Goal: Task Accomplishment & Management: Complete application form

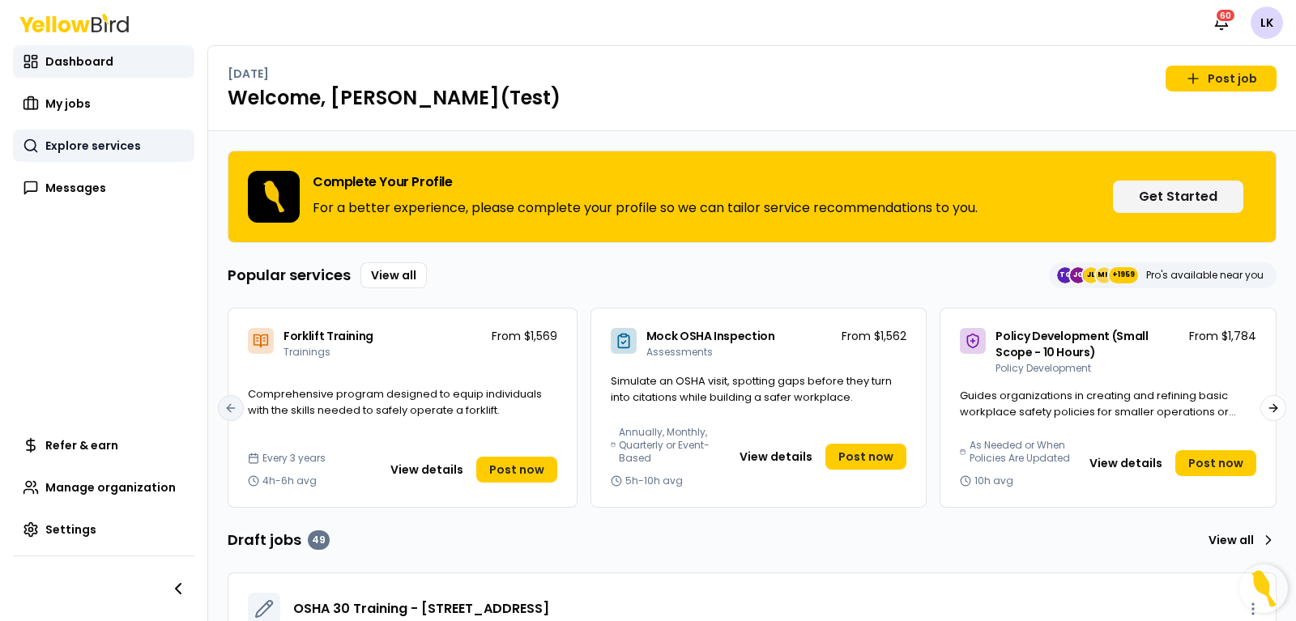
click at [109, 147] on span "Explore services" at bounding box center [93, 146] width 96 height 16
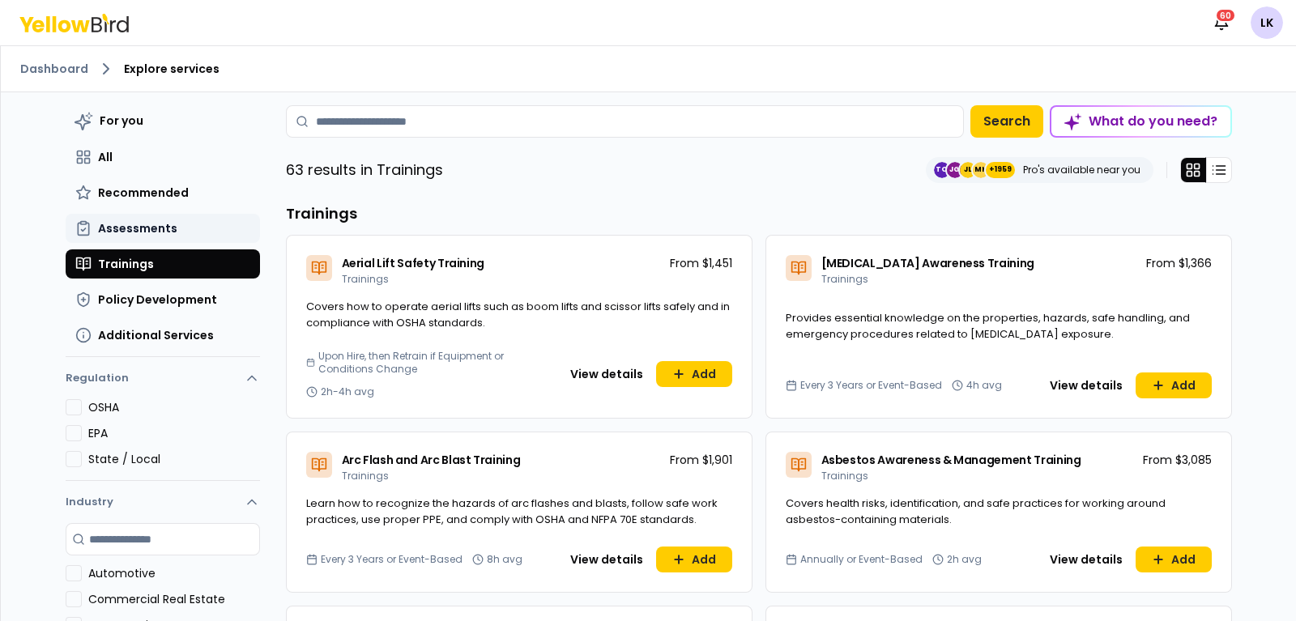
click at [145, 231] on span "Assessments" at bounding box center [137, 228] width 79 height 16
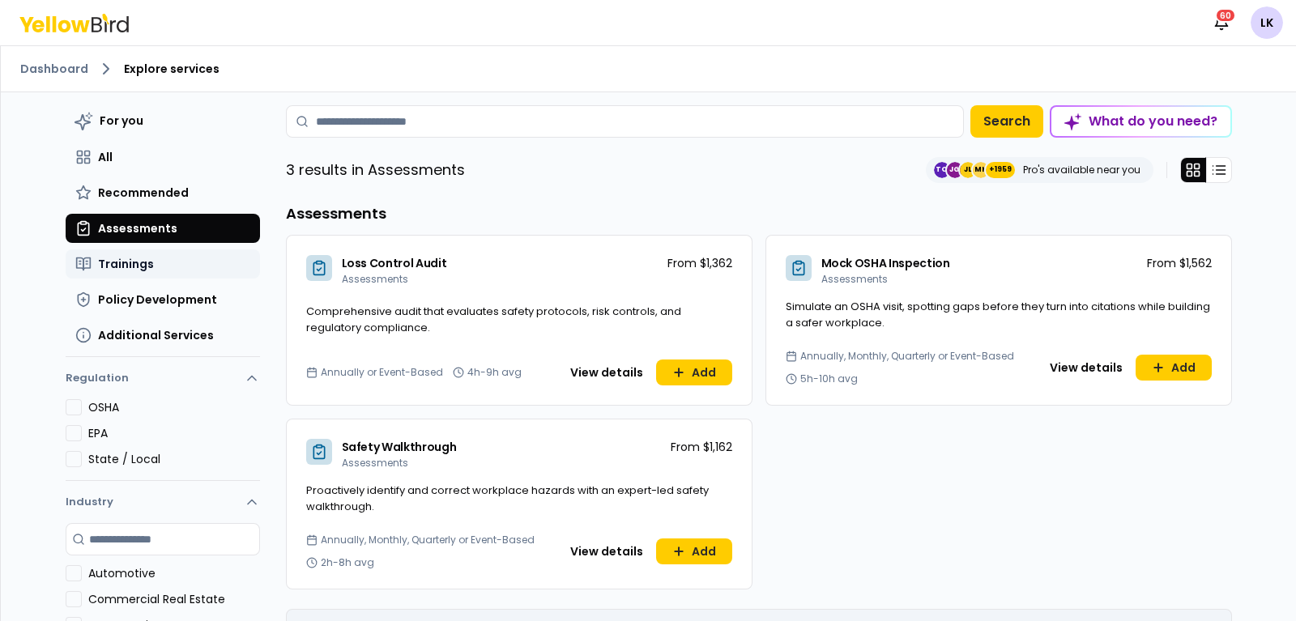
click at [131, 269] on span "Trainings" at bounding box center [126, 264] width 56 height 16
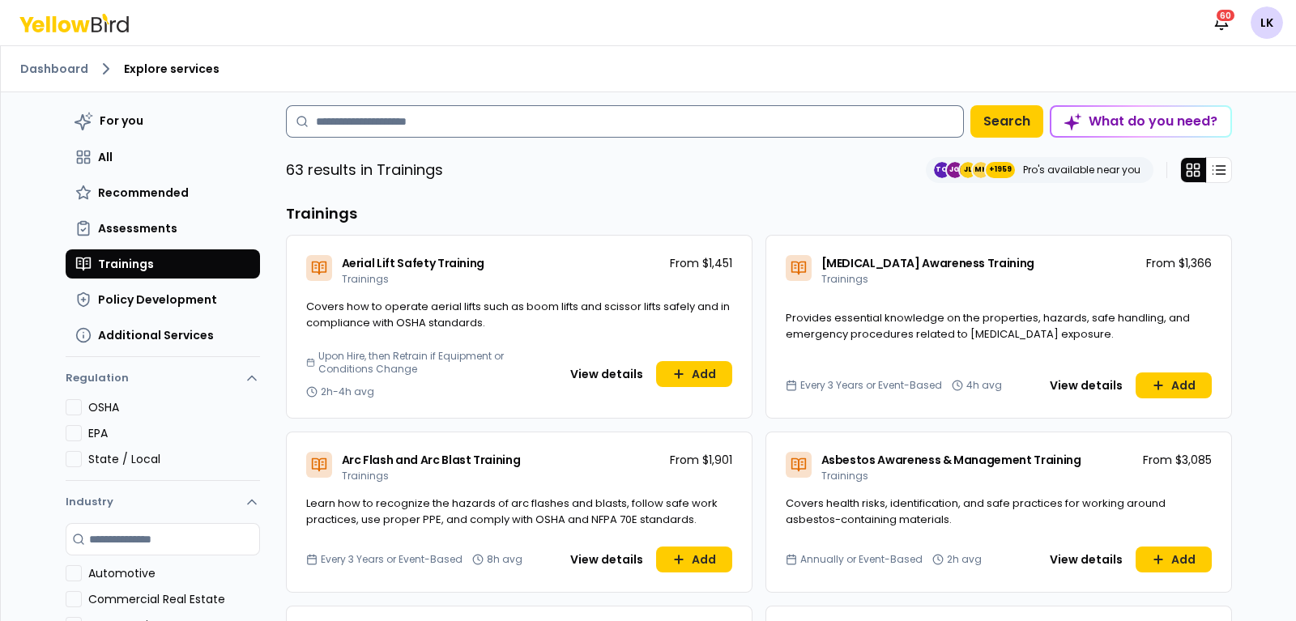
click at [489, 129] on input at bounding box center [625, 121] width 678 height 32
click at [149, 337] on span "Additional Services" at bounding box center [156, 335] width 116 height 16
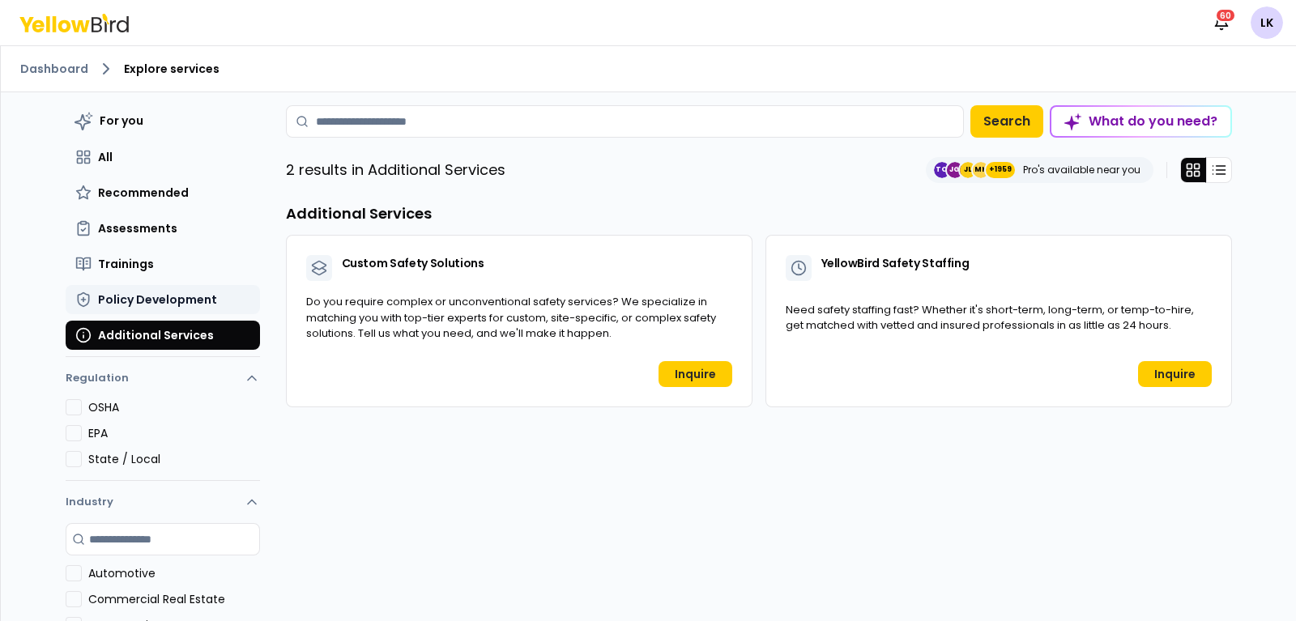
click at [154, 301] on span "Policy Development" at bounding box center [157, 300] width 119 height 16
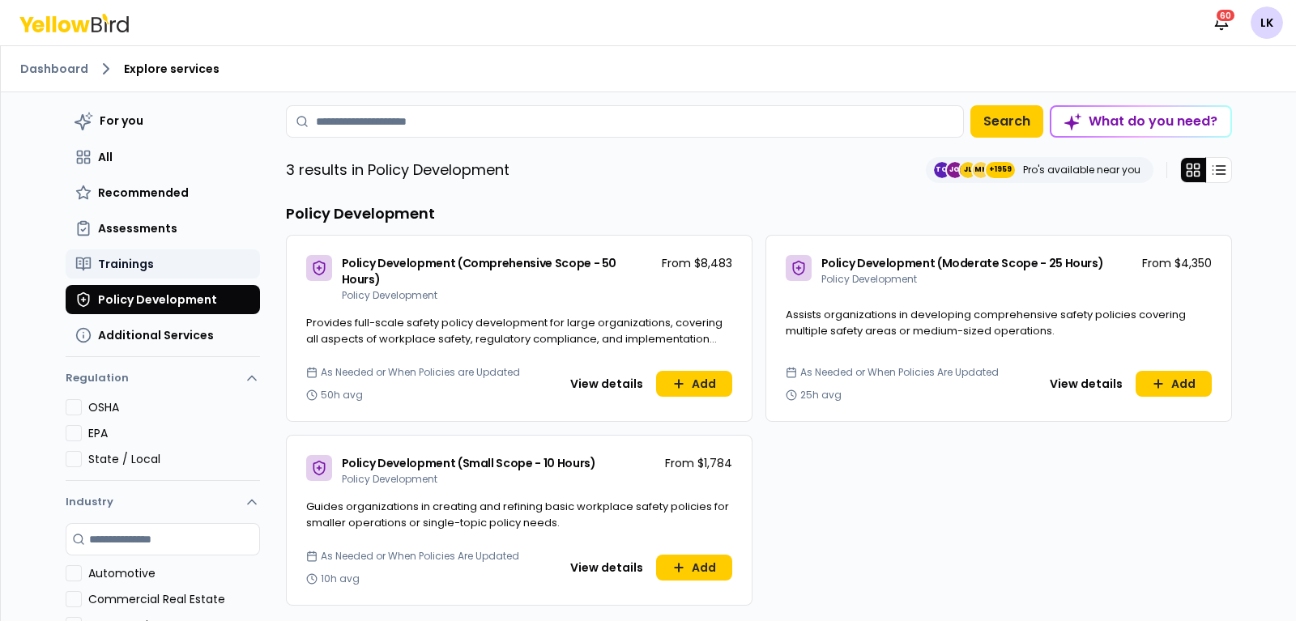
click at [180, 262] on button "Trainings" at bounding box center [163, 264] width 194 height 29
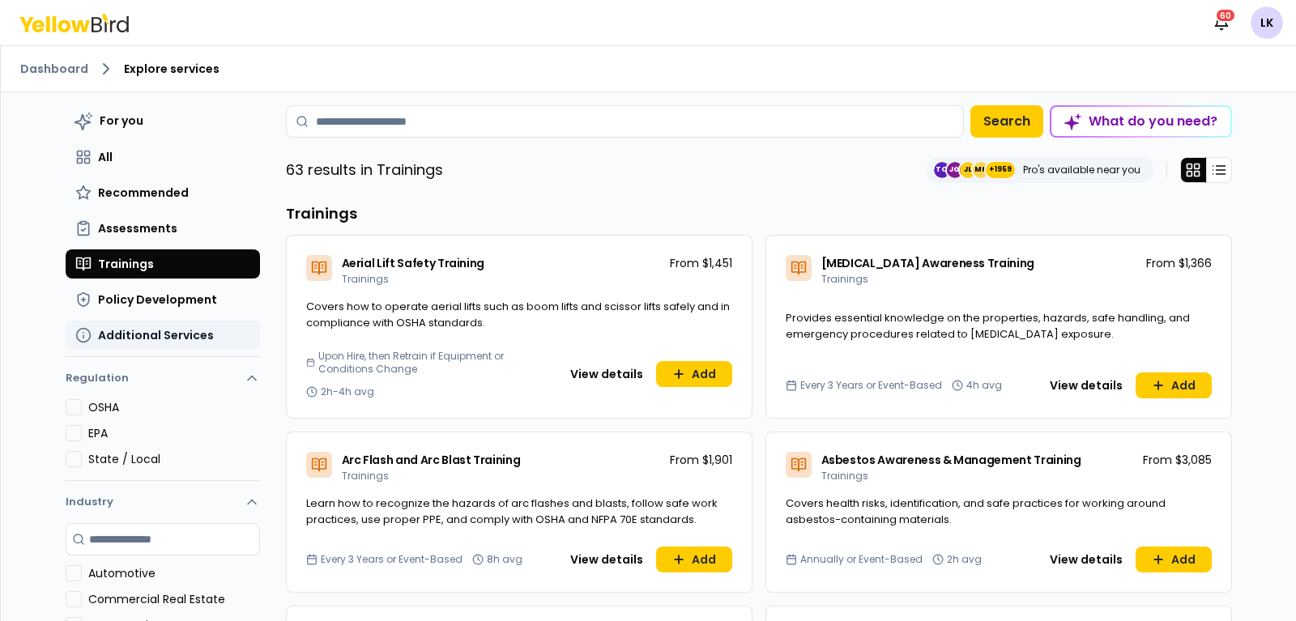
click at [203, 334] on button "Additional Services" at bounding box center [163, 335] width 194 height 29
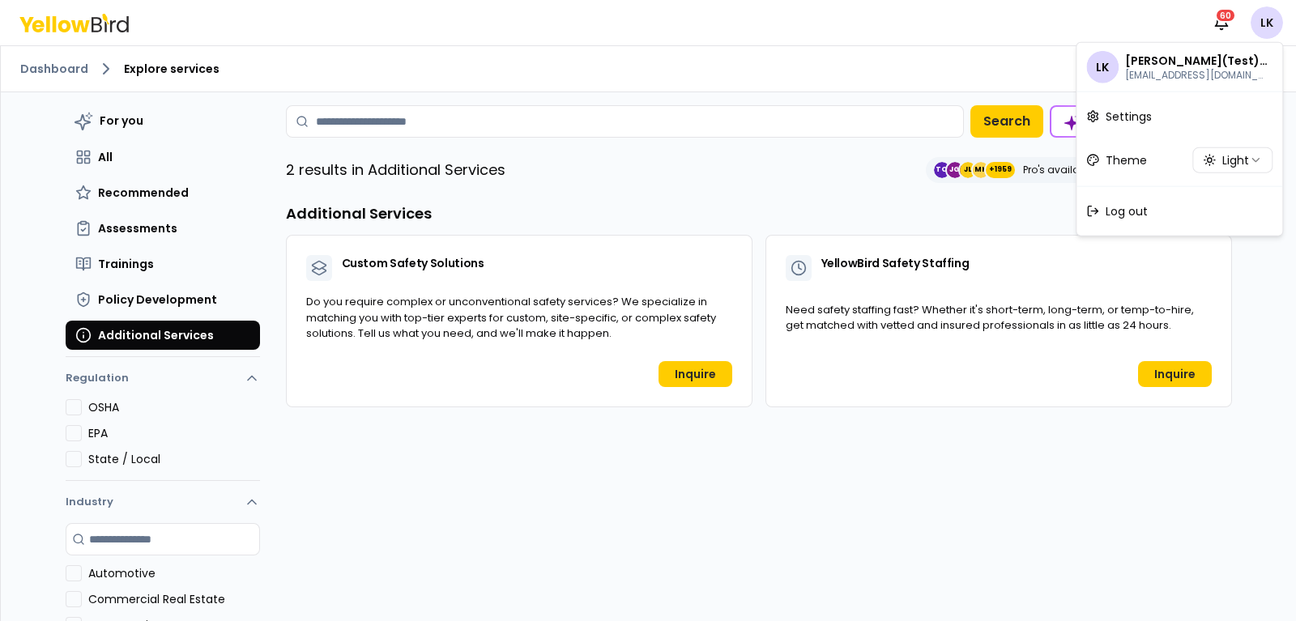
click at [1265, 27] on html "Notifications 60 LK Dashboard Explore services For you All Recommended Assessme…" at bounding box center [648, 310] width 1296 height 621
click at [1126, 210] on span "Log out" at bounding box center [1127, 211] width 42 height 16
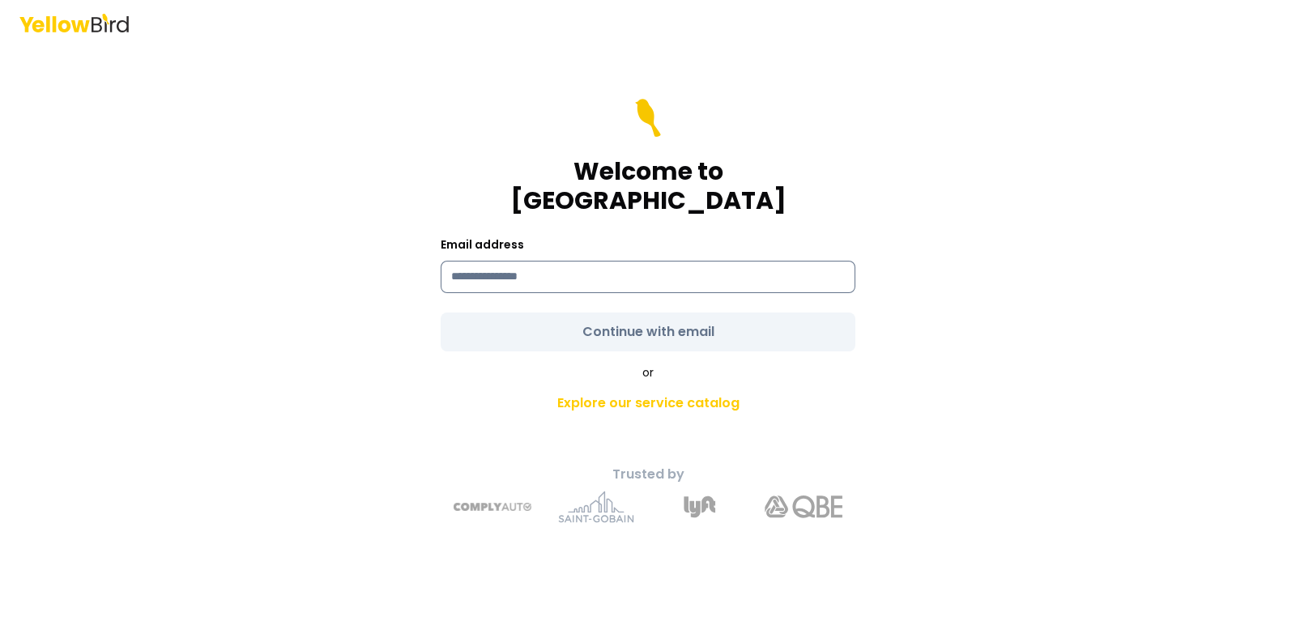
click at [631, 263] on input at bounding box center [648, 277] width 415 height 32
type input "**********"
click at [643, 310] on form "**********" at bounding box center [648, 225] width 415 height 253
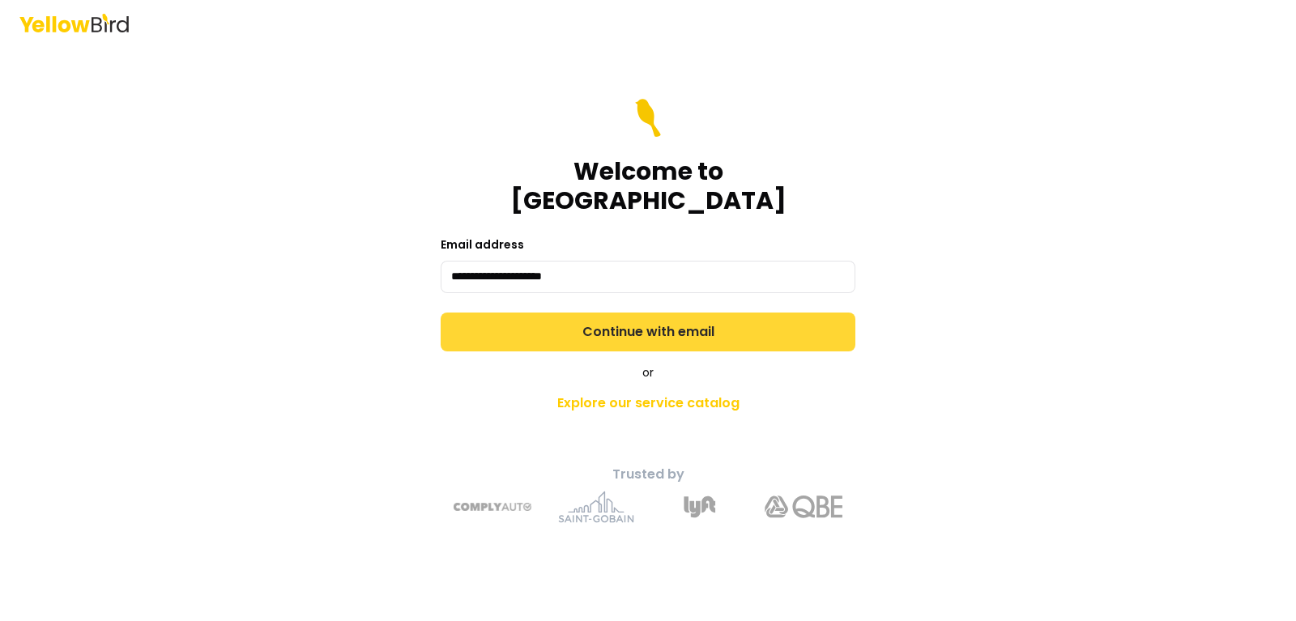
click at [643, 313] on button "Continue with email" at bounding box center [648, 332] width 415 height 39
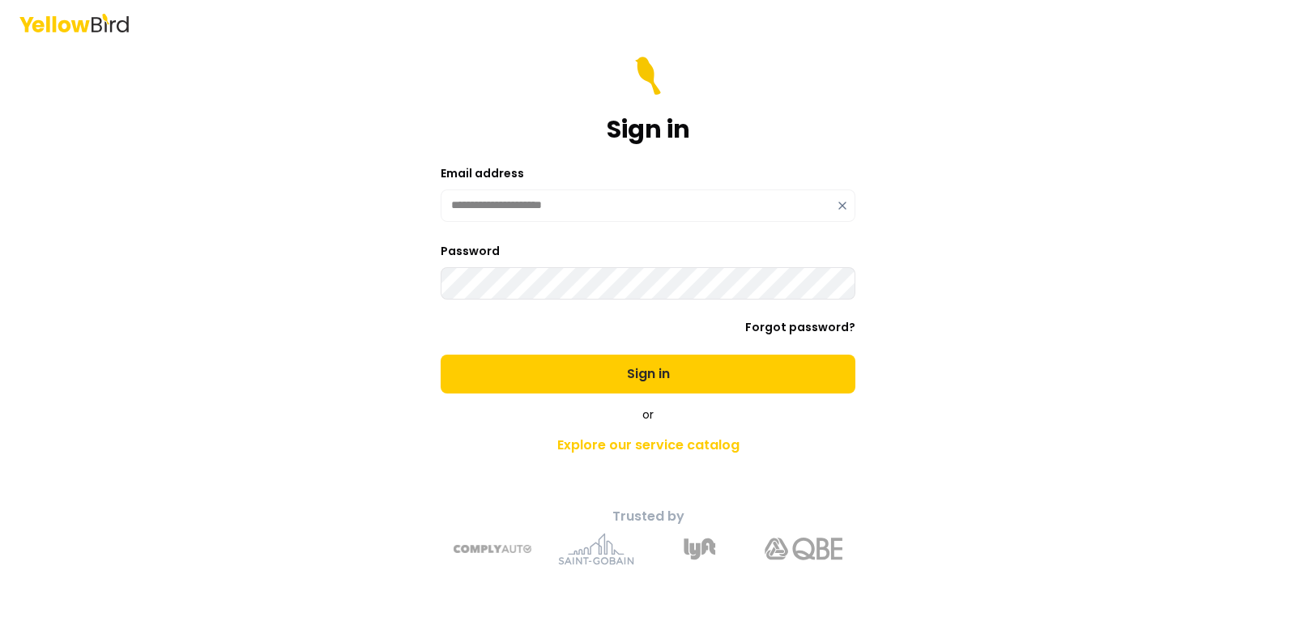
click at [441, 355] on button "Sign in" at bounding box center [648, 374] width 415 height 39
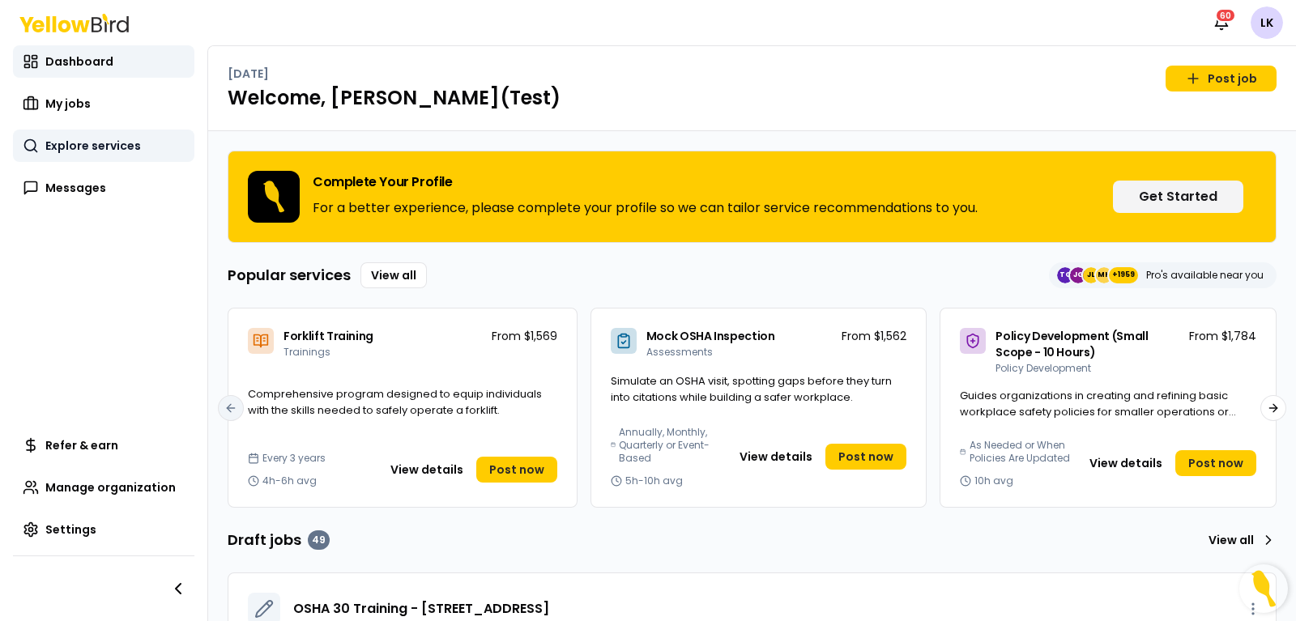
click at [130, 151] on span "Explore services" at bounding box center [93, 146] width 96 height 16
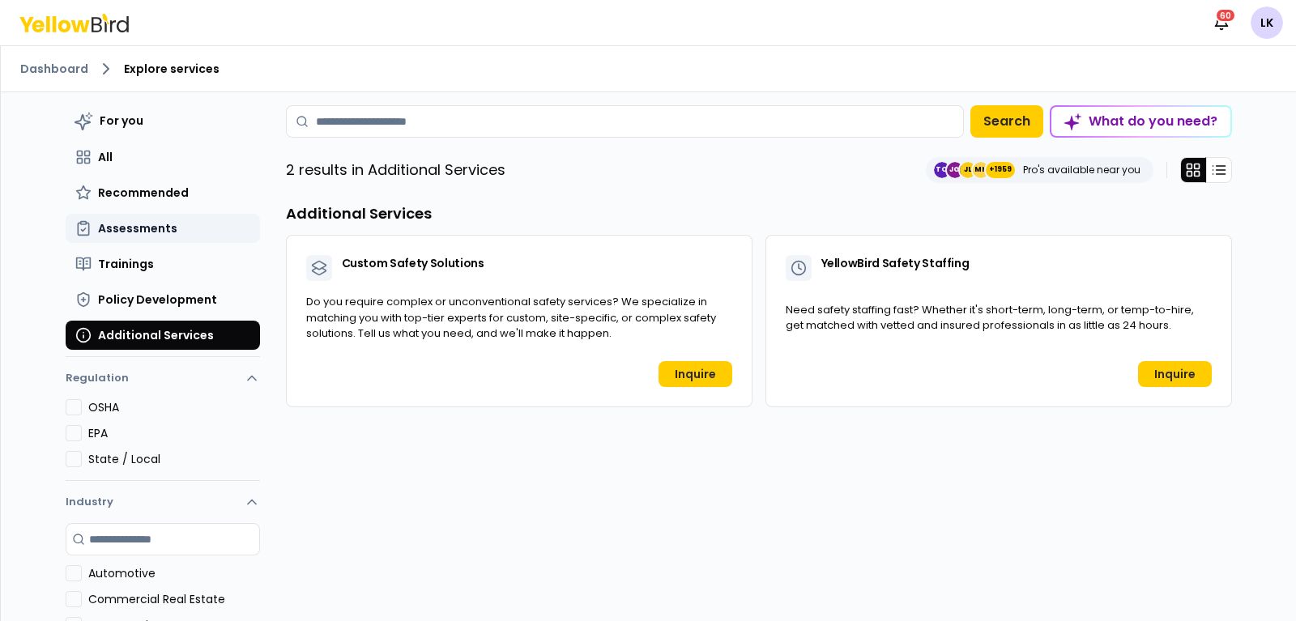
click at [129, 224] on span "Assessments" at bounding box center [137, 228] width 79 height 16
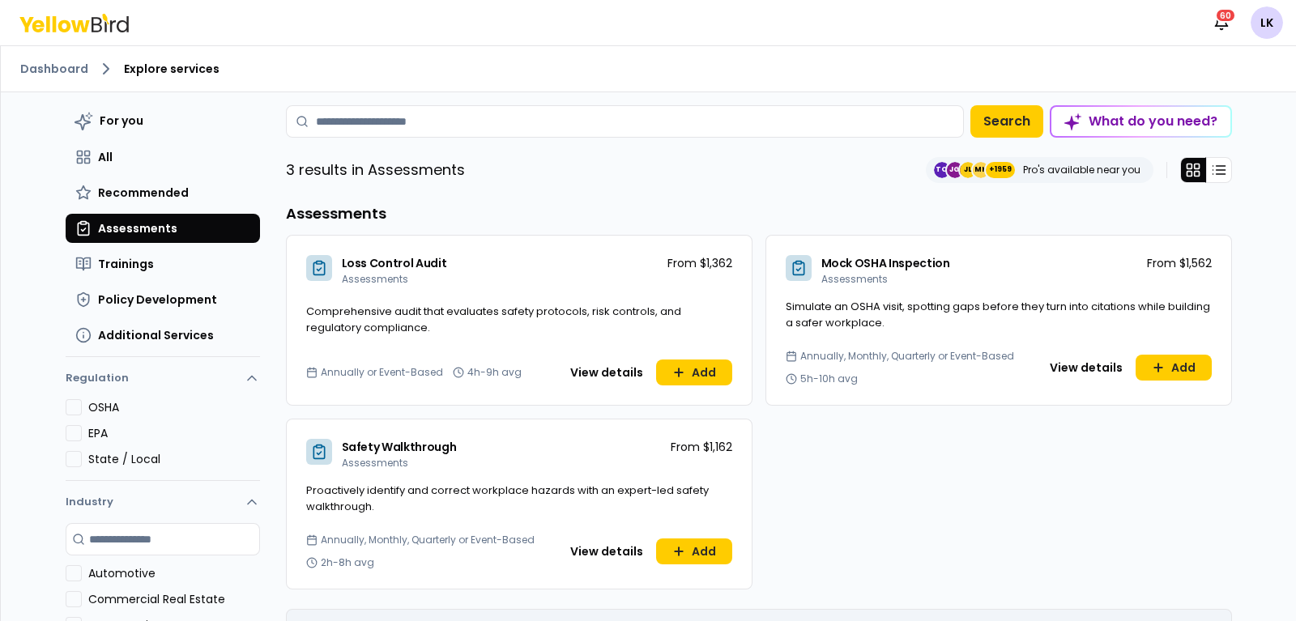
scroll to position [196, 0]
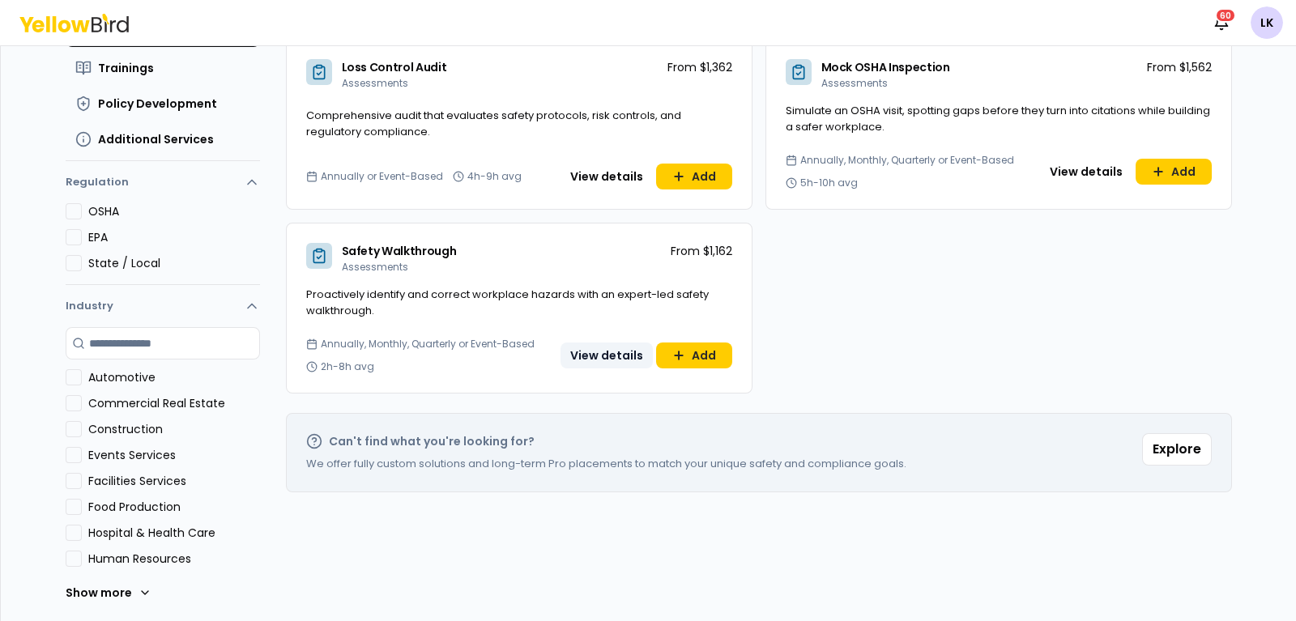
click at [578, 356] on button "View details" at bounding box center [607, 356] width 92 height 26
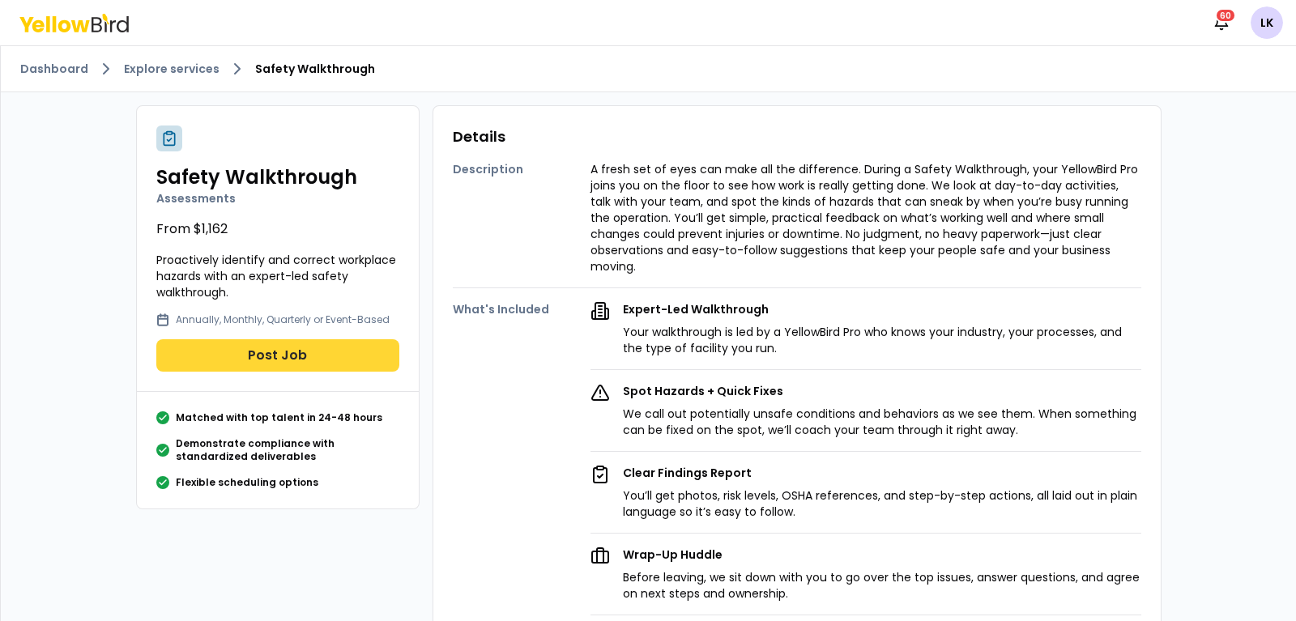
click at [312, 350] on button "Post Job" at bounding box center [277, 355] width 243 height 32
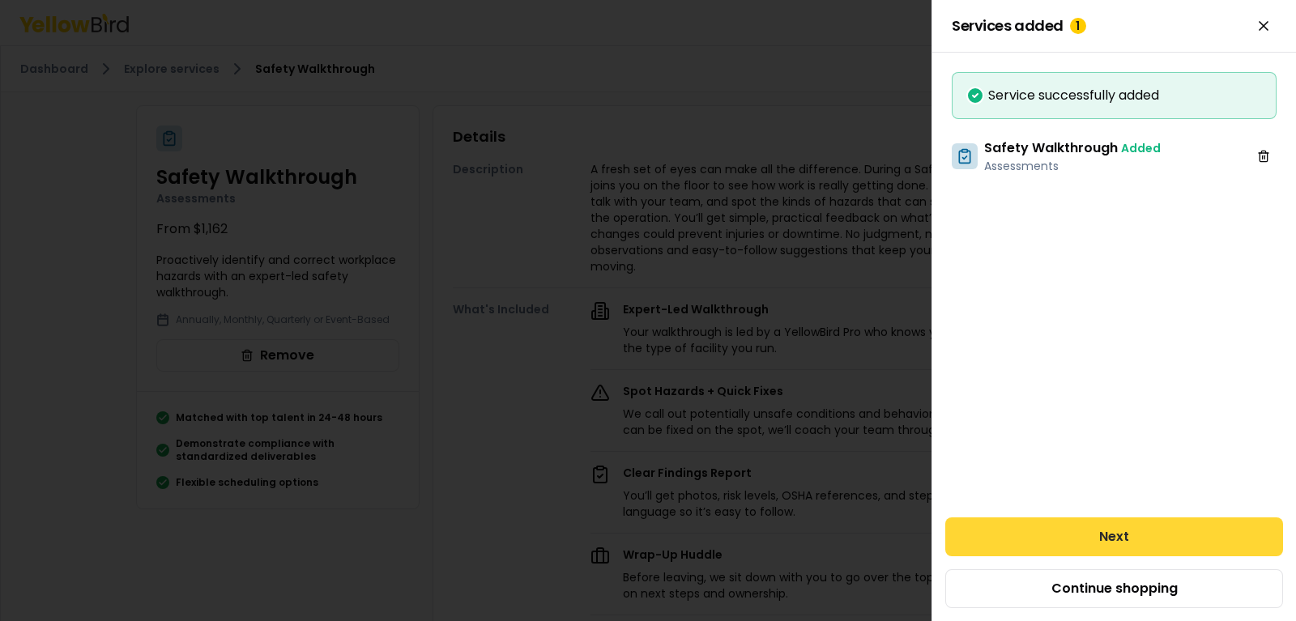
click at [1083, 545] on button "Next" at bounding box center [1114, 537] width 338 height 39
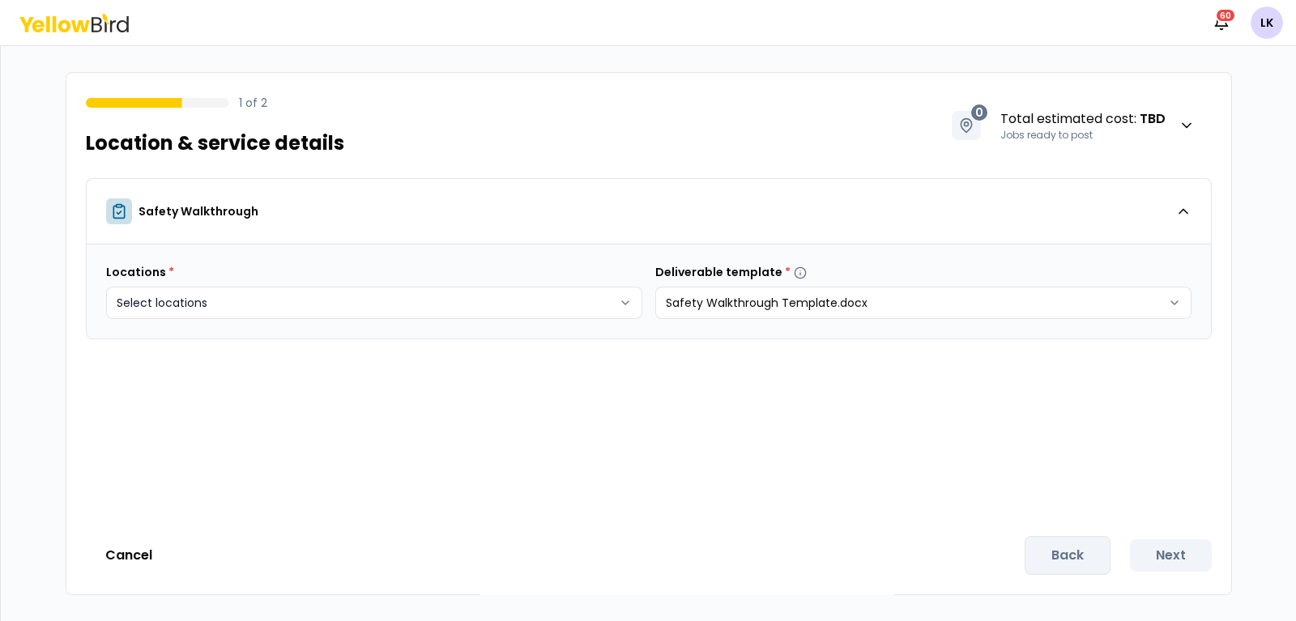
click at [616, 297] on html "Notifications 60 LK 1 of 2 Location & service details 0 Total estimated cost : …" at bounding box center [648, 310] width 1296 height 621
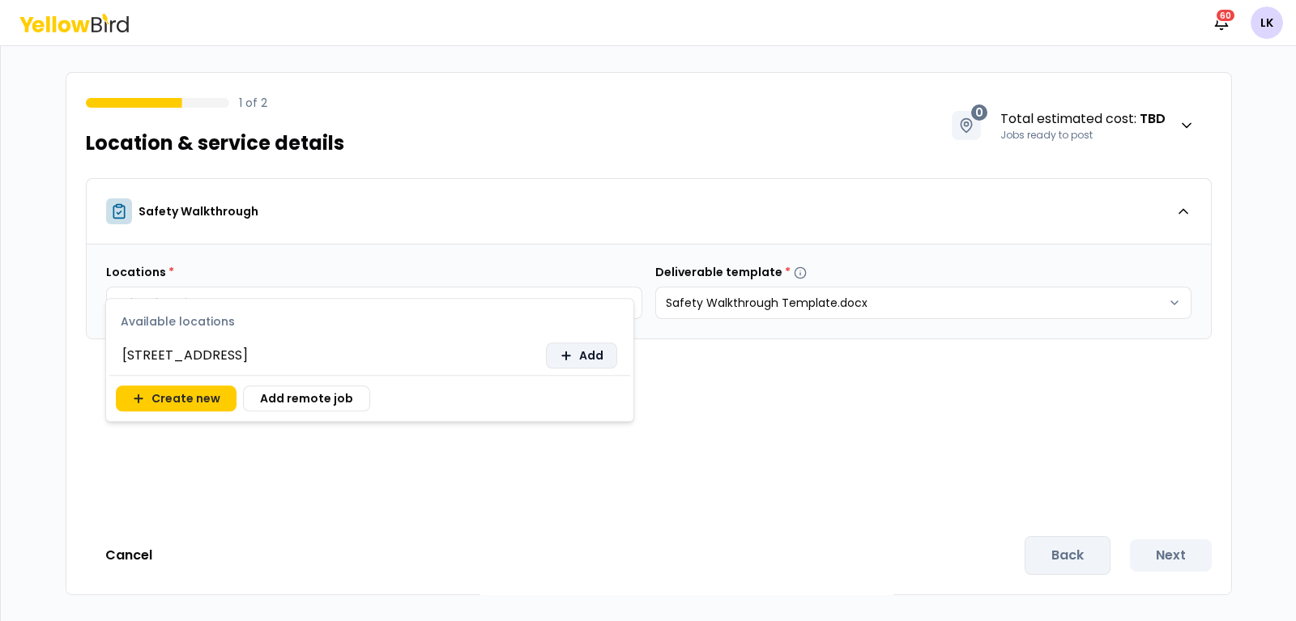
click at [563, 356] on icon at bounding box center [565, 356] width 7 height 0
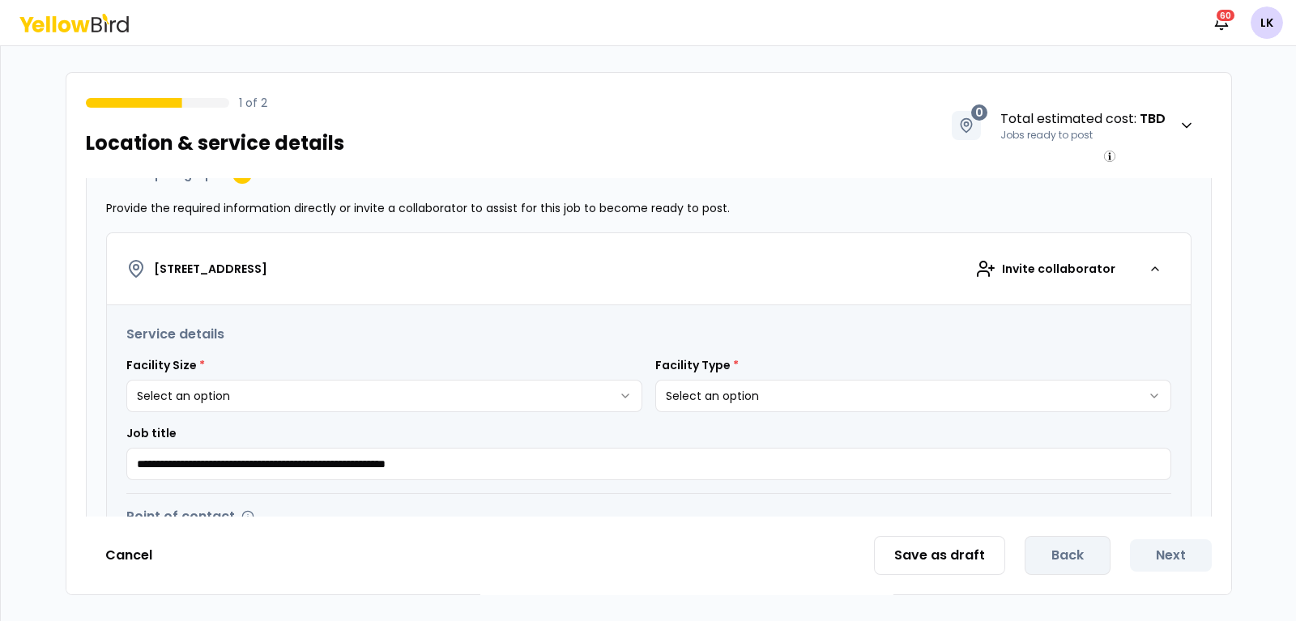
scroll to position [304, 0]
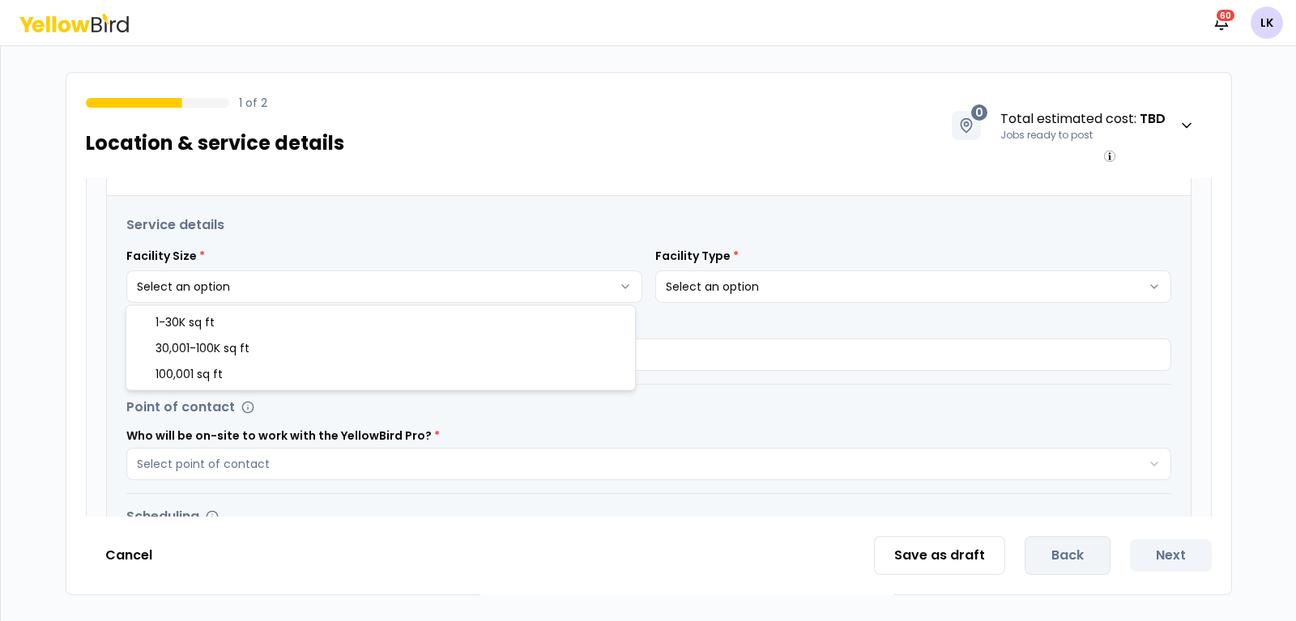
click at [620, 288] on html "**********" at bounding box center [648, 310] width 1296 height 621
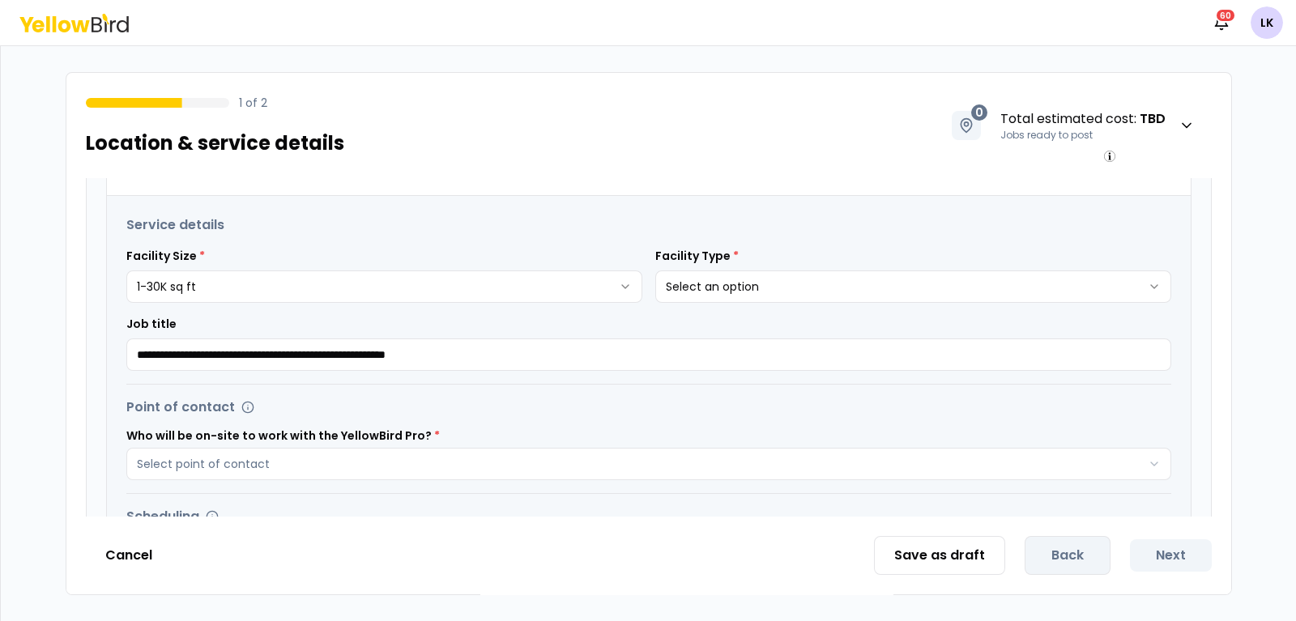
click at [727, 285] on html "**********" at bounding box center [648, 310] width 1296 height 621
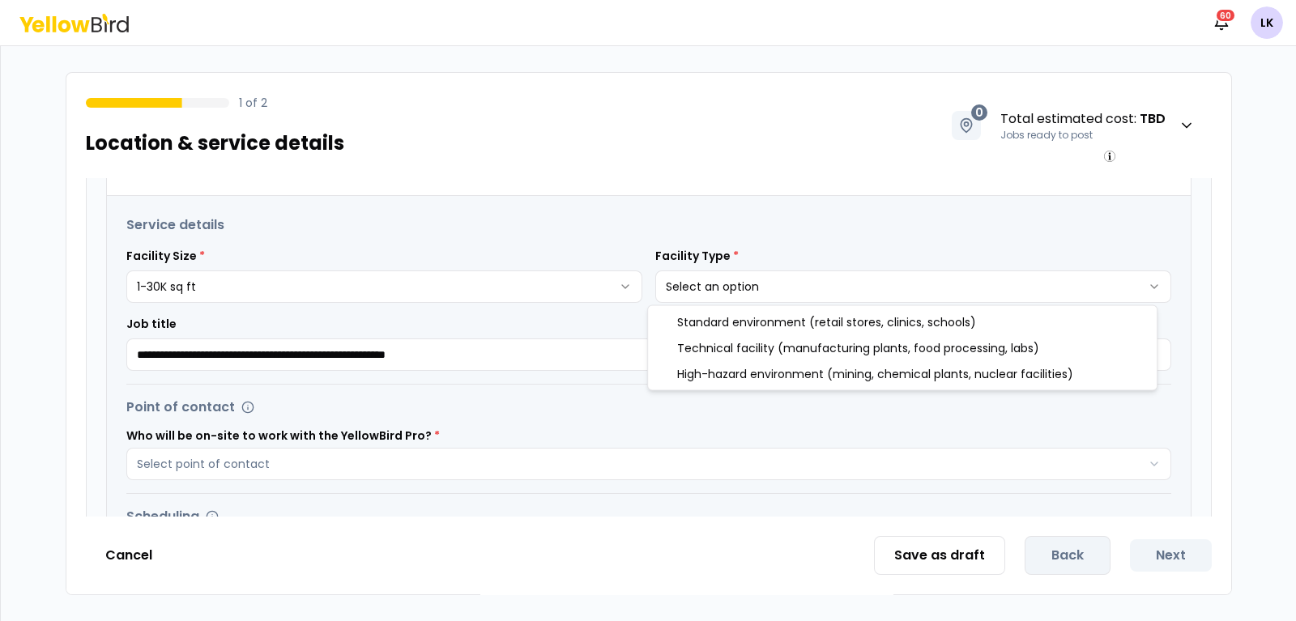
select select "*"
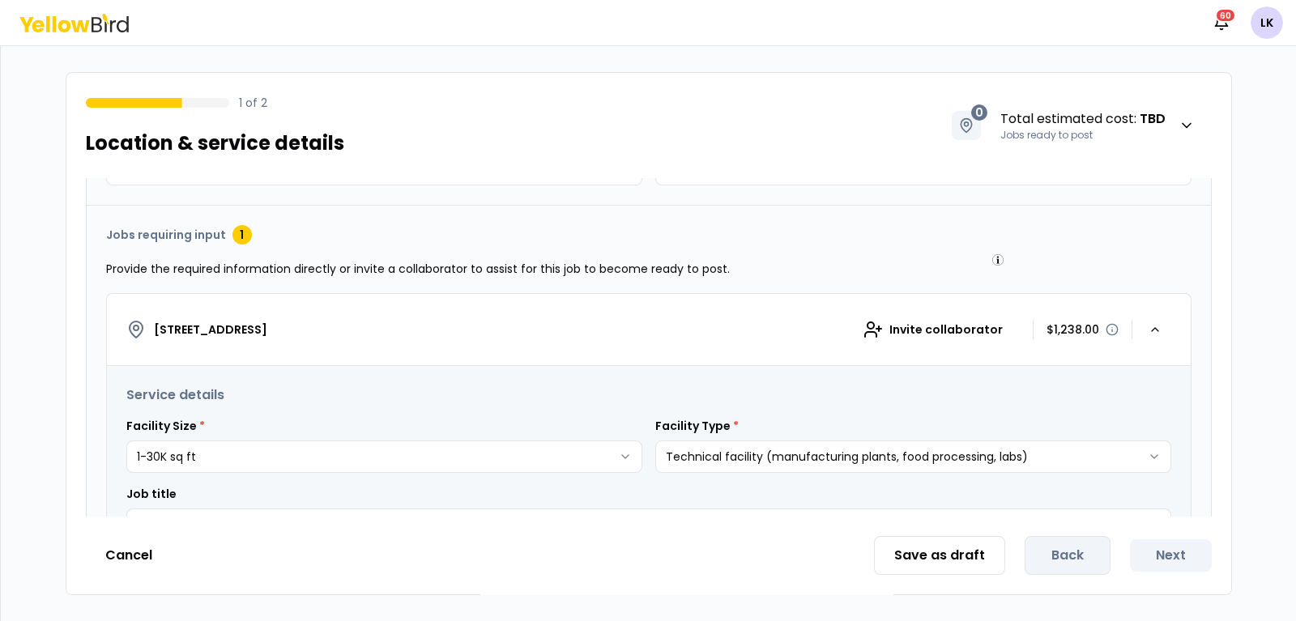
scroll to position [100, 0]
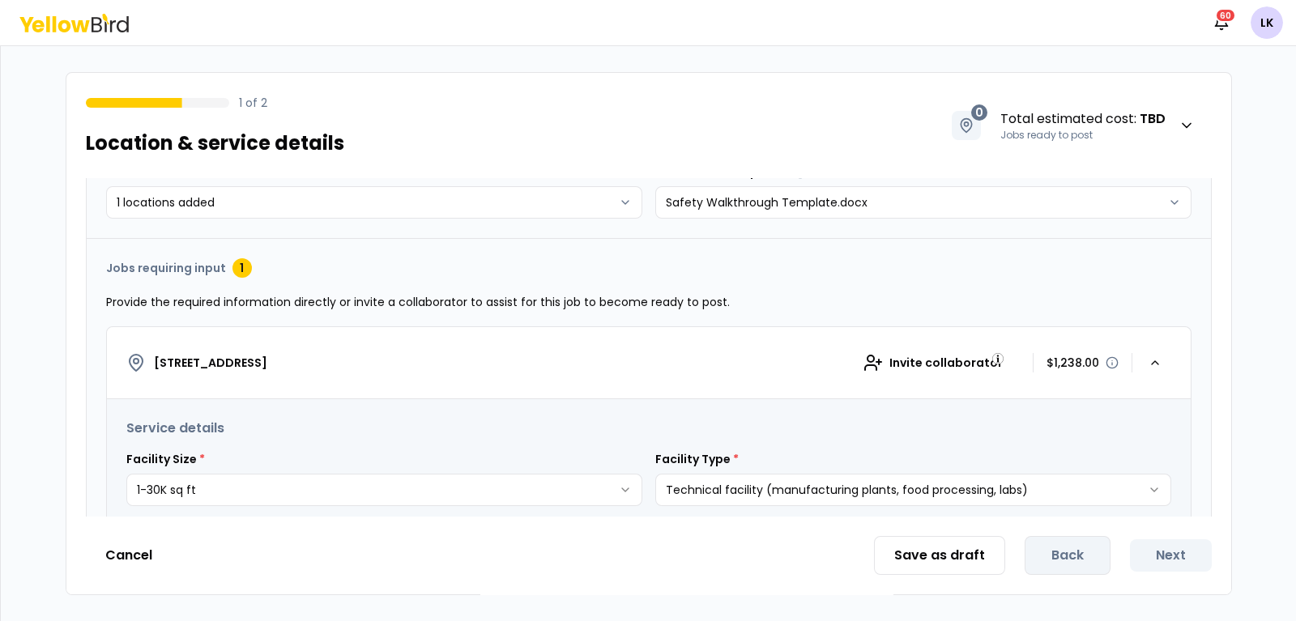
click at [604, 484] on html "**********" at bounding box center [648, 310] width 1296 height 621
select select "*"
click at [830, 480] on html "**********" at bounding box center [648, 310] width 1296 height 621
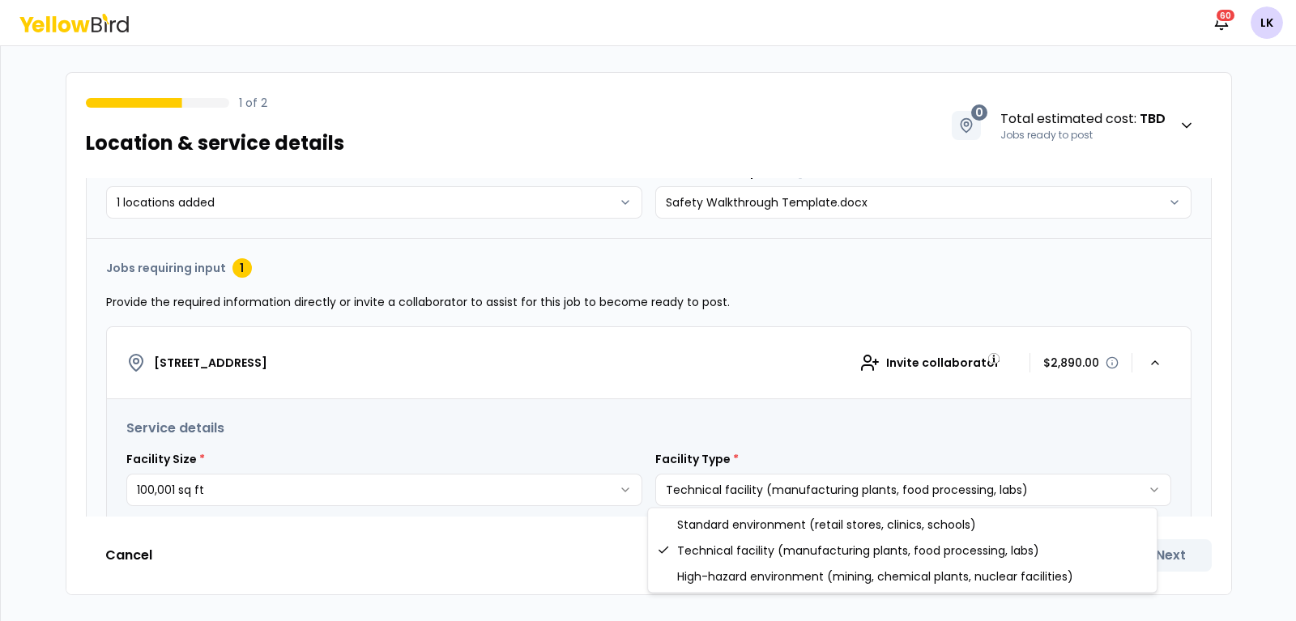
select select "*"
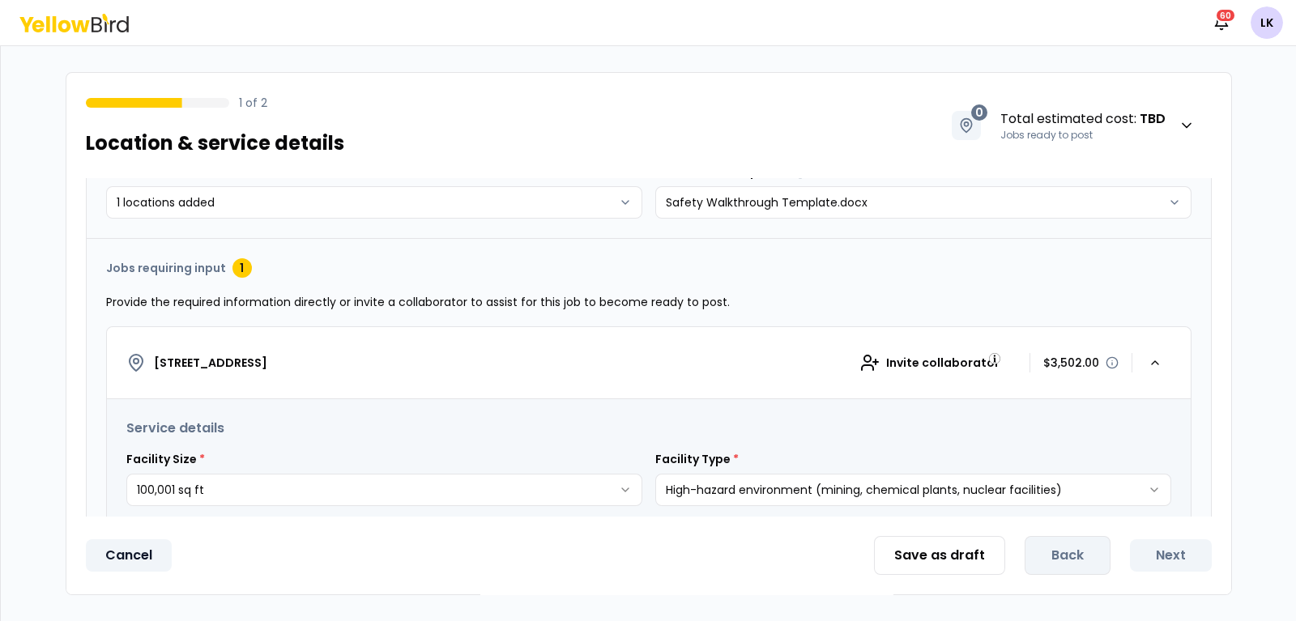
click at [121, 549] on button "Cancel" at bounding box center [129, 556] width 86 height 32
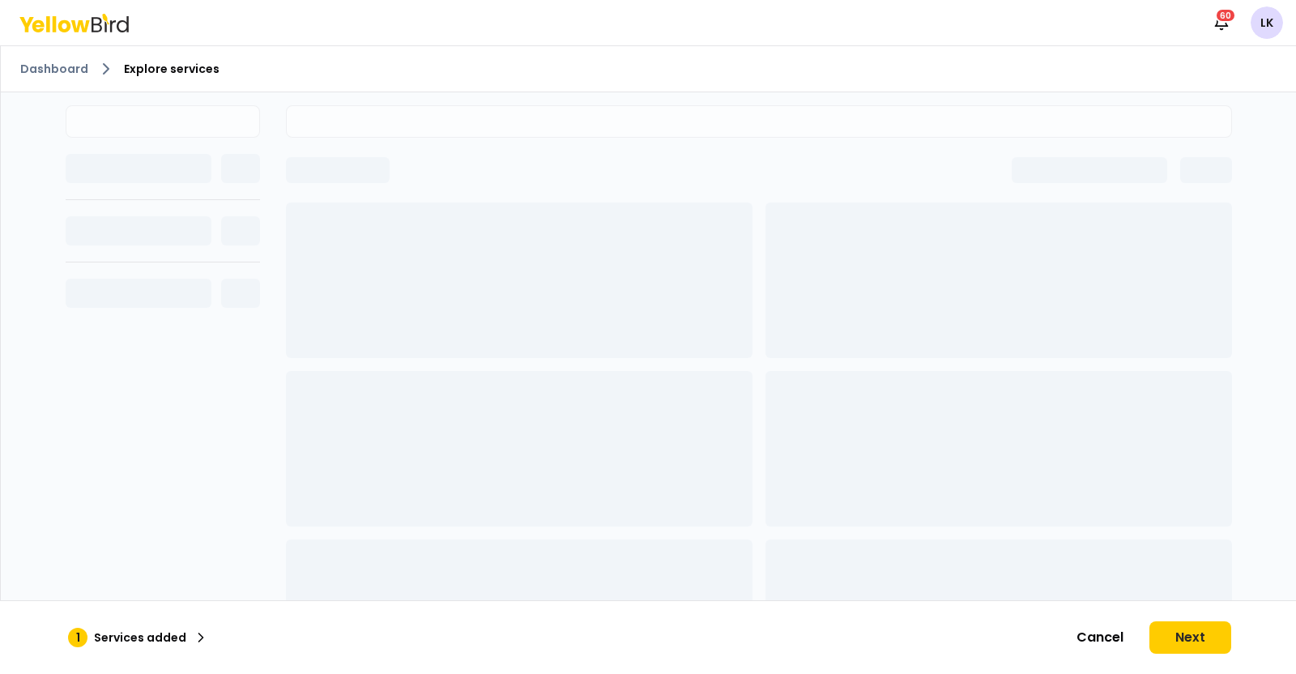
click at [1264, 23] on html "Notifications 60 LK Dashboard Explore services 1 Services added Cancel Next" at bounding box center [648, 337] width 1296 height 674
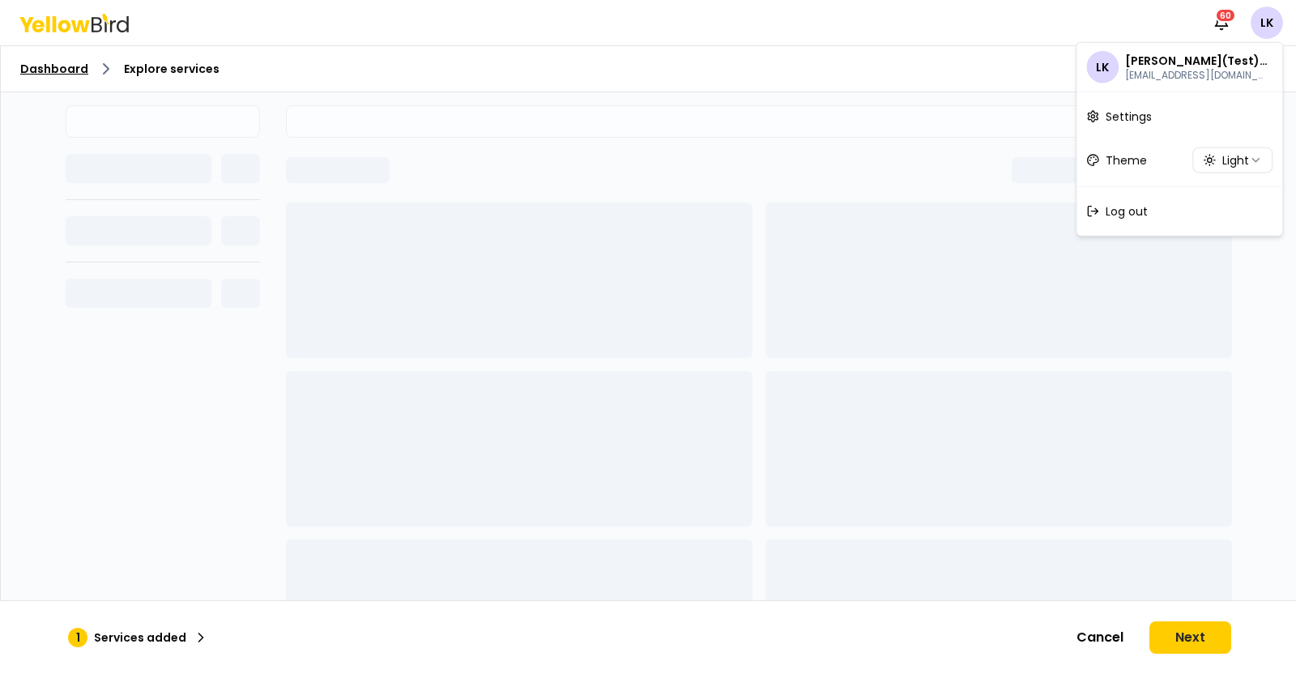
click at [36, 66] on html "Notifications 60 LK Dashboard Explore services 1 Services added Cancel Next LK …" at bounding box center [648, 337] width 1296 height 674
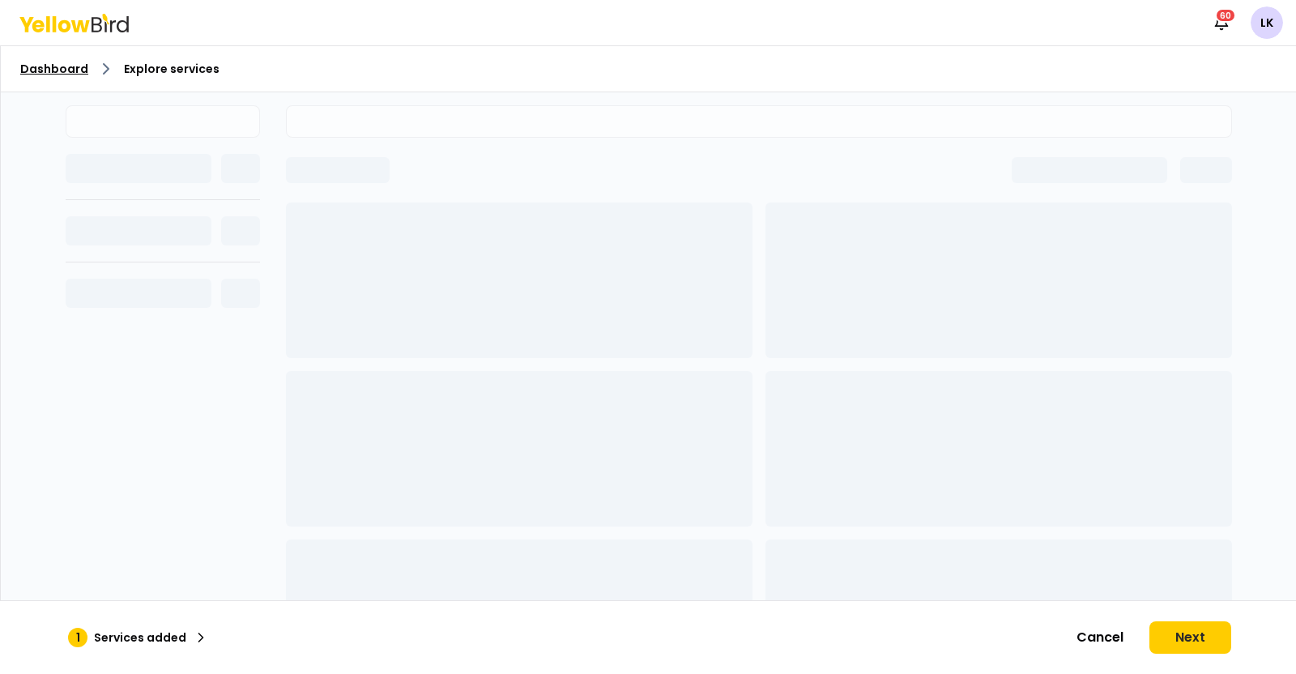
click at [36, 66] on link "Dashboard" at bounding box center [54, 69] width 68 height 16
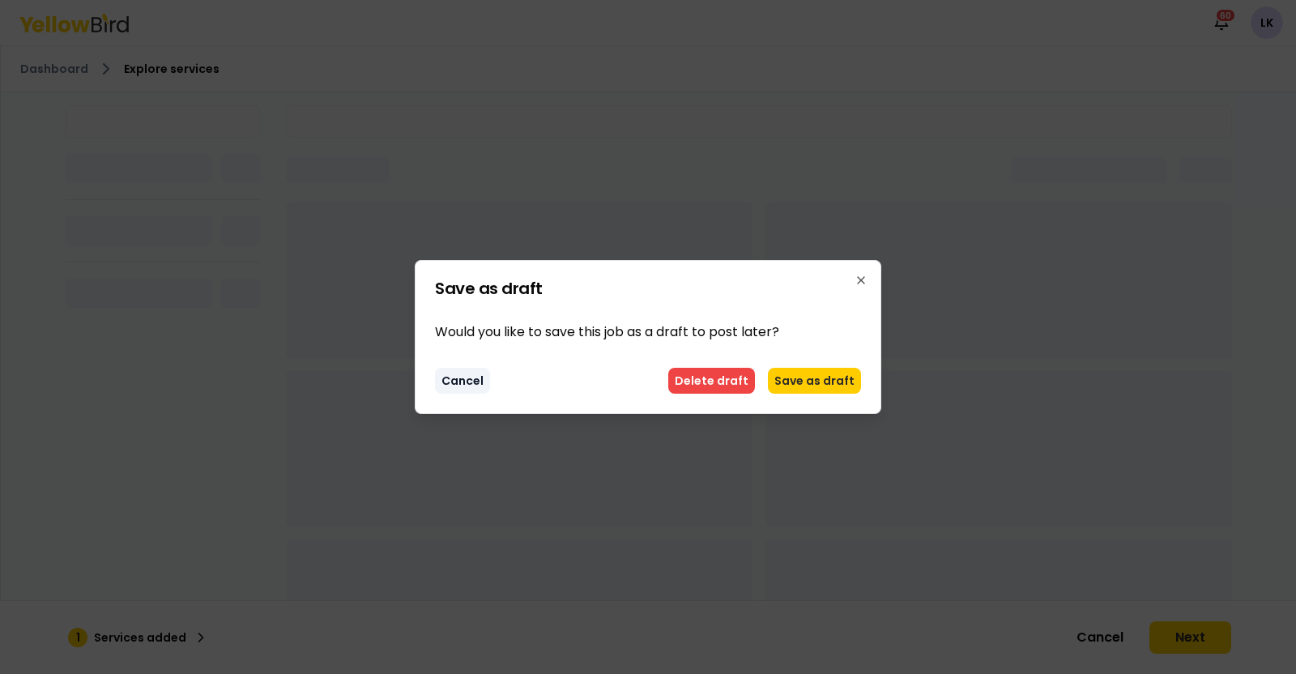
click at [482, 383] on button "Cancel" at bounding box center [462, 381] width 55 height 26
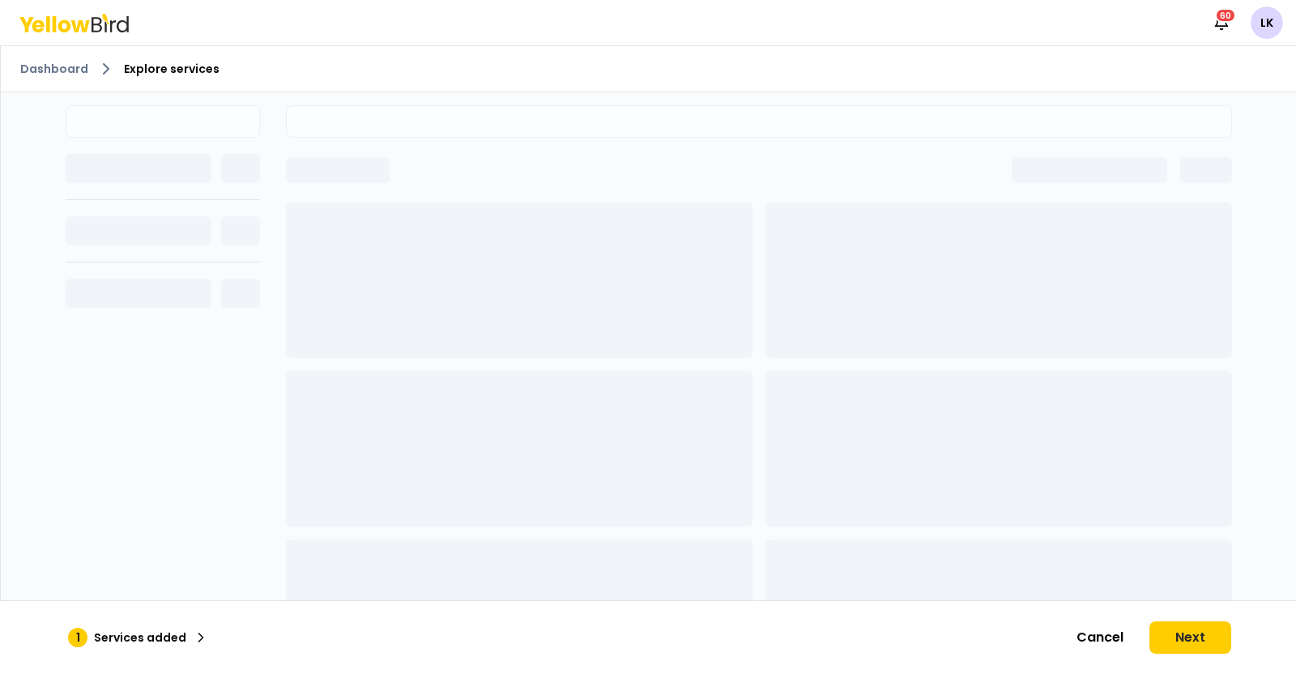
click at [70, 12] on div "Notifications 60 LK" at bounding box center [648, 22] width 1296 height 45
click at [71, 24] on icon at bounding box center [73, 23] width 109 height 19
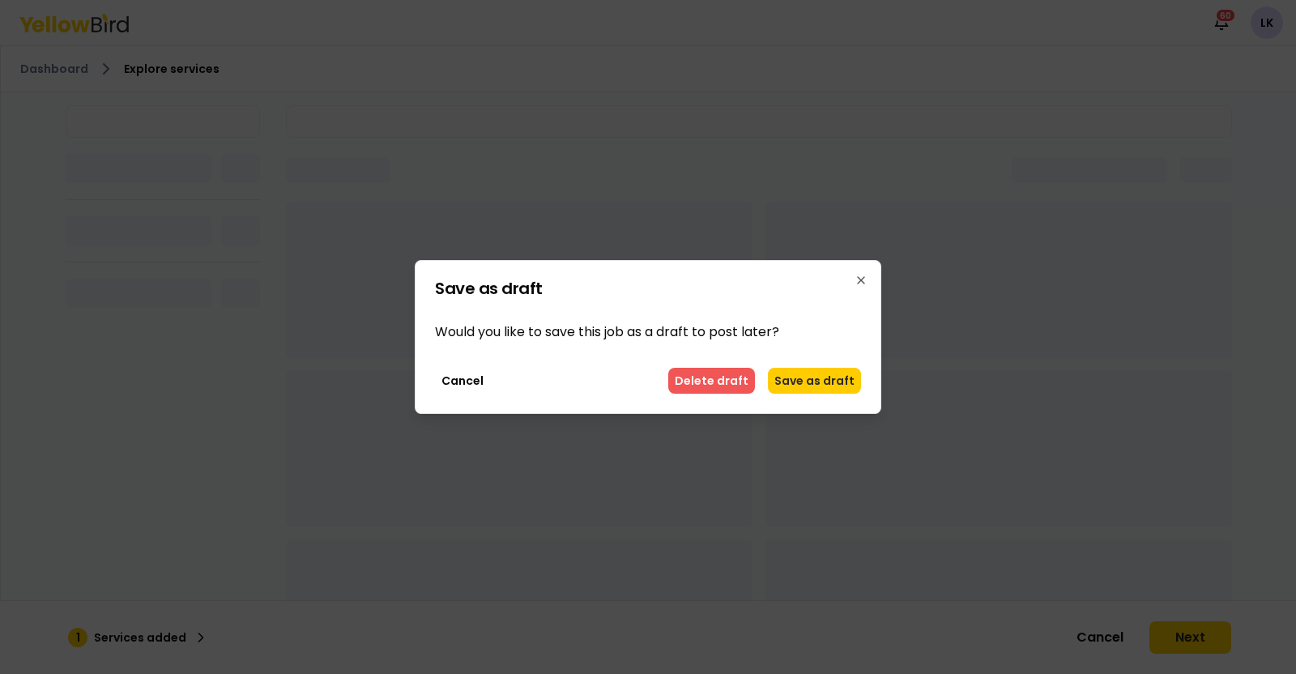
click at [710, 382] on button "Delete draft" at bounding box center [711, 381] width 87 height 26
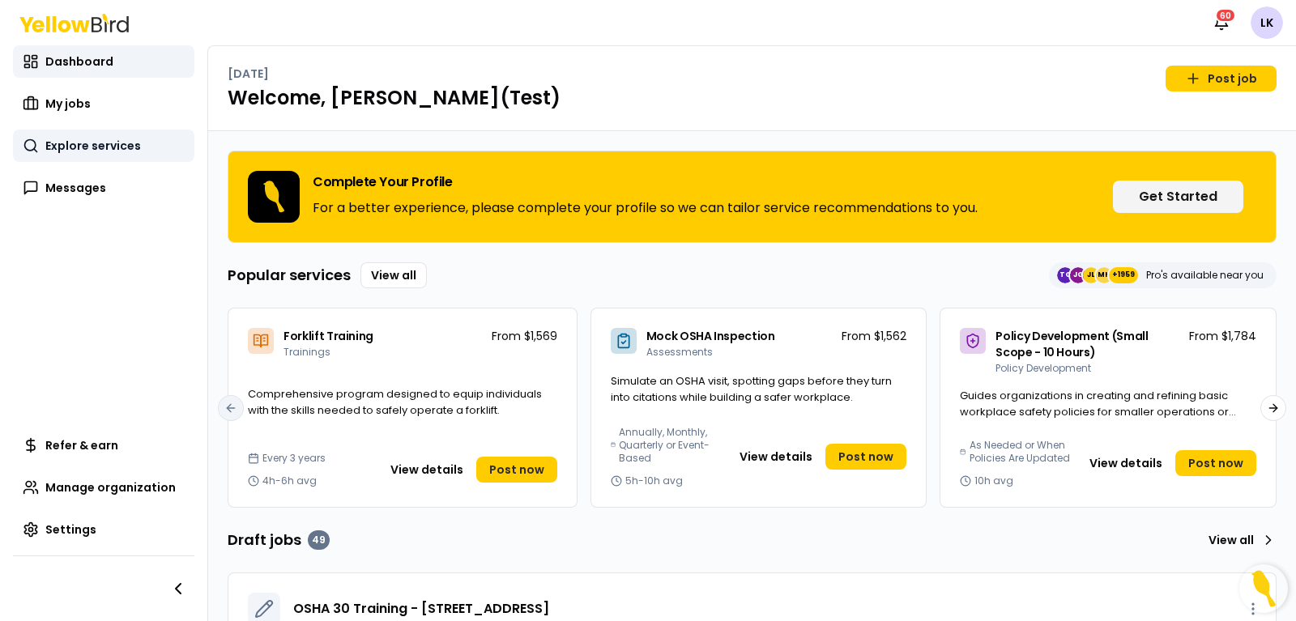
click at [96, 154] on link "Explore services" at bounding box center [103, 146] width 181 height 32
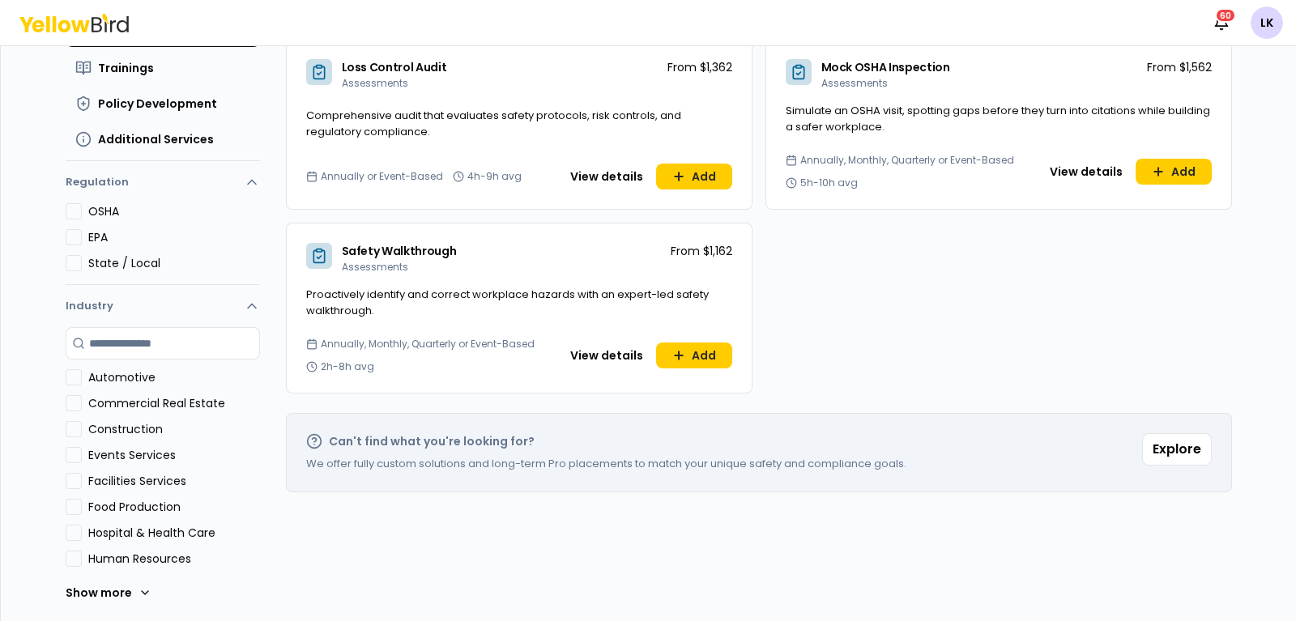
scroll to position [95, 0]
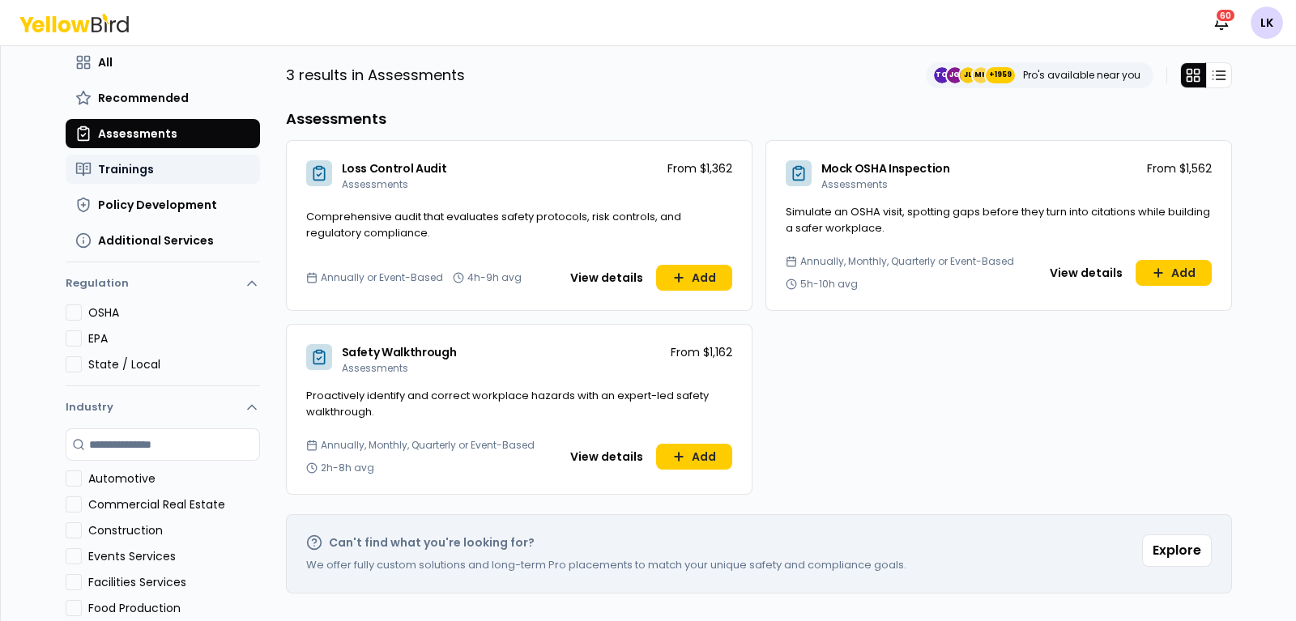
click at [130, 180] on button "Trainings" at bounding box center [163, 169] width 194 height 29
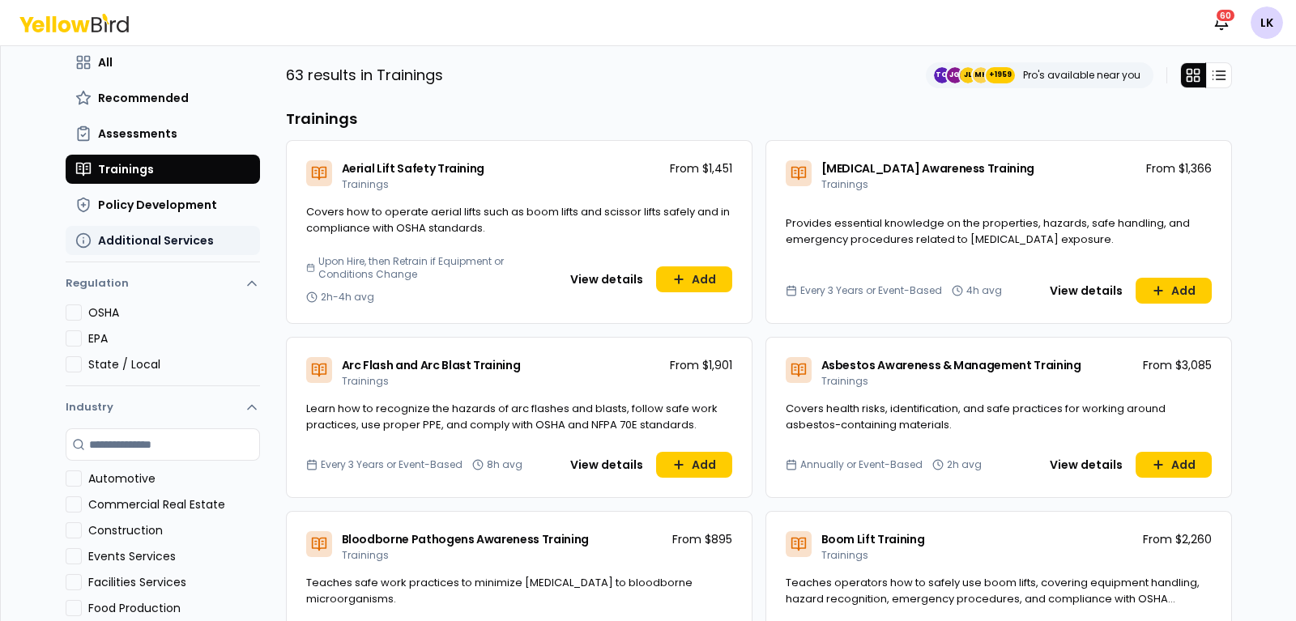
click at [173, 241] on span "Additional Services" at bounding box center [156, 240] width 116 height 16
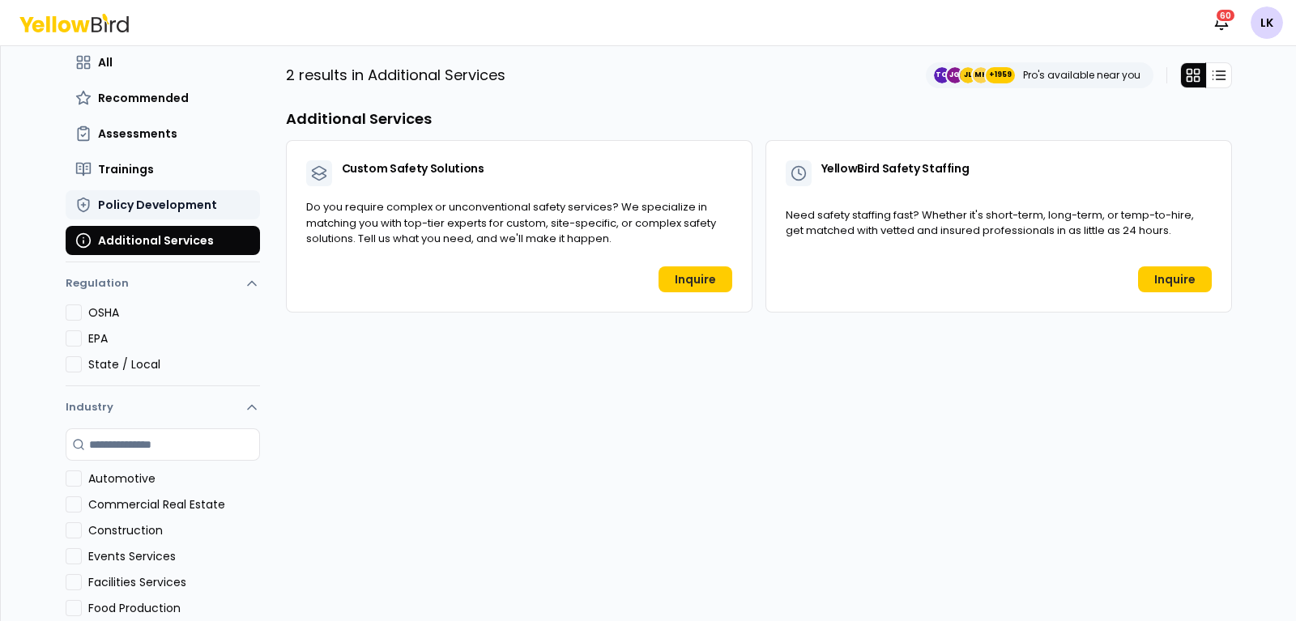
click at [145, 205] on span "Policy Development" at bounding box center [157, 205] width 119 height 16
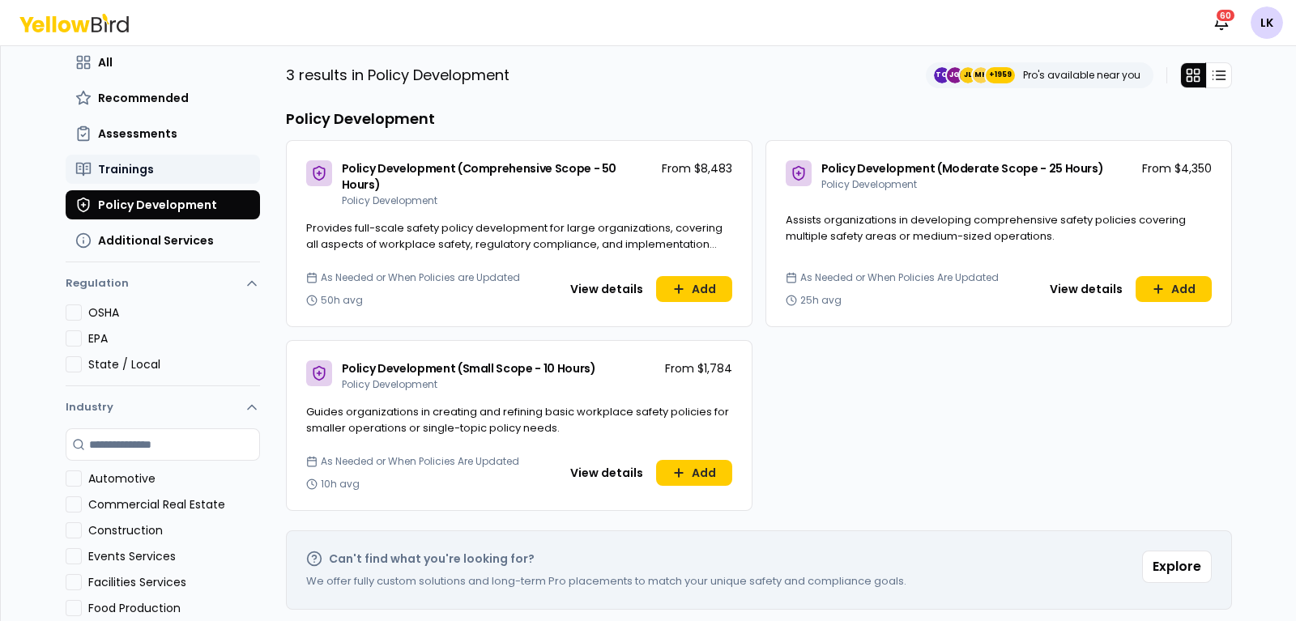
click at [139, 181] on button "Trainings" at bounding box center [163, 169] width 194 height 29
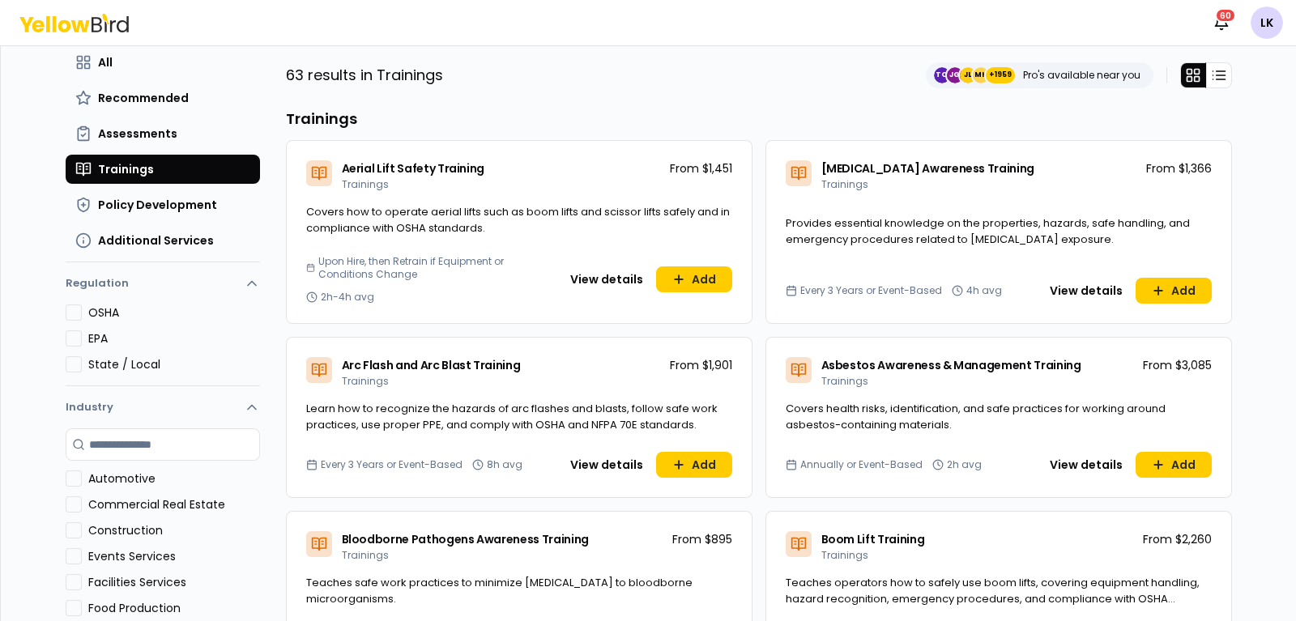
scroll to position [0, 0]
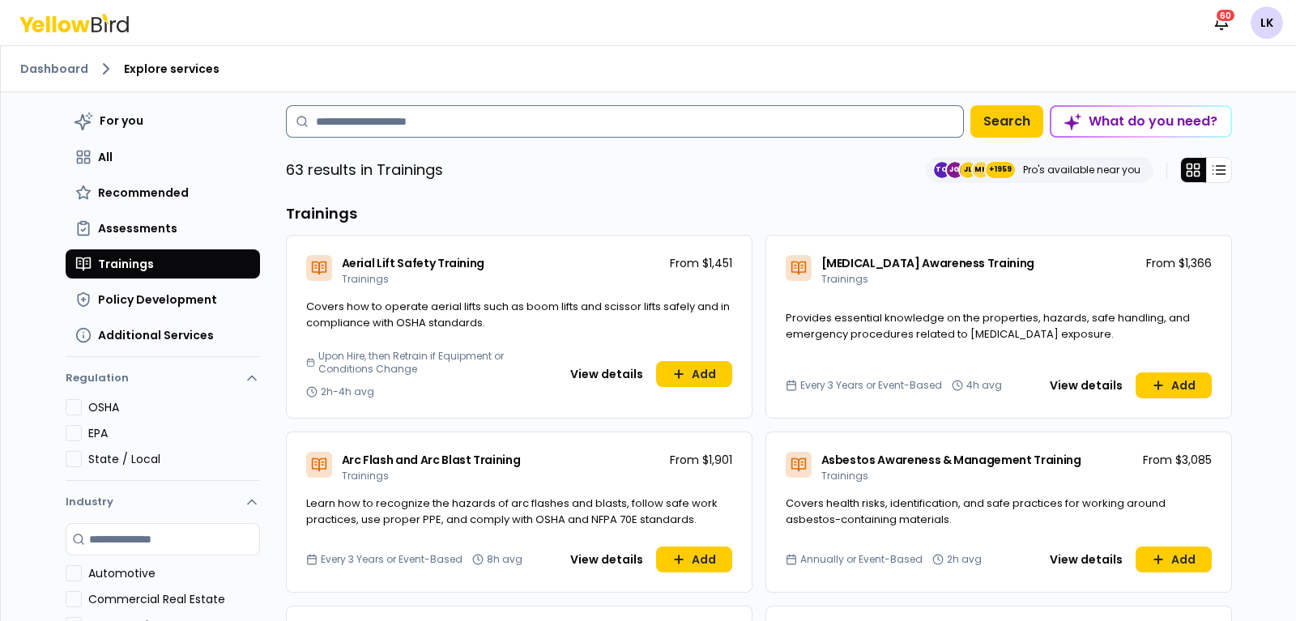
click at [518, 122] on input at bounding box center [625, 121] width 678 height 32
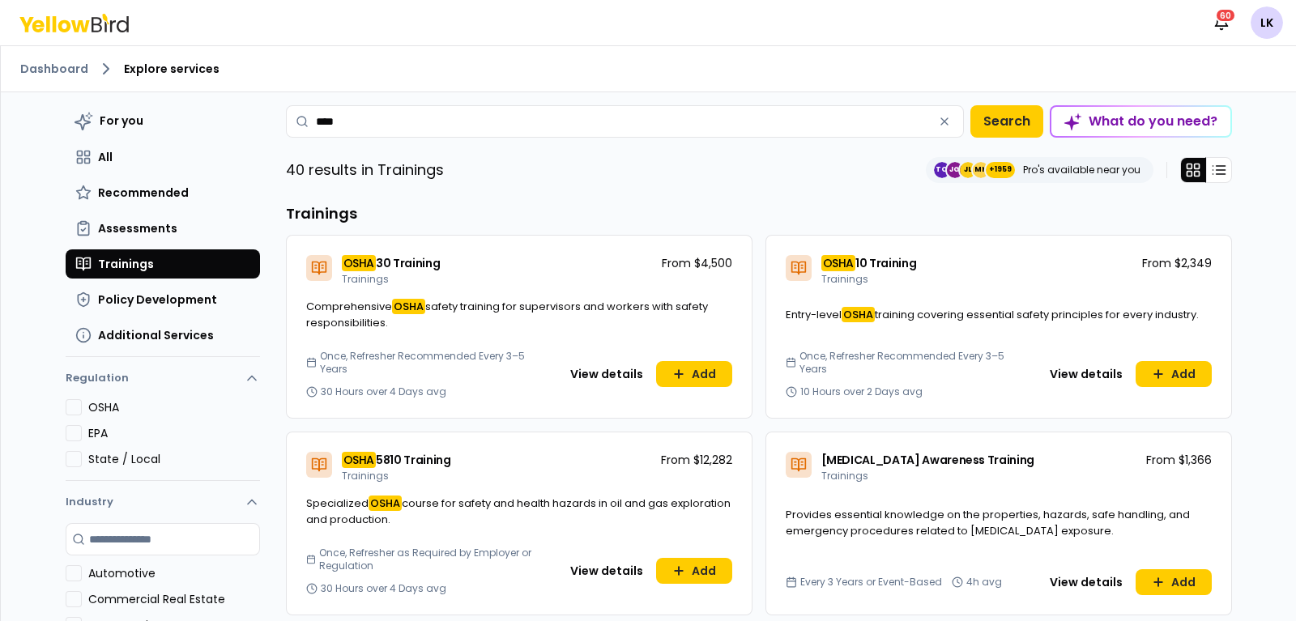
type input "****"
click at [578, 369] on button "View details" at bounding box center [607, 374] width 92 height 26
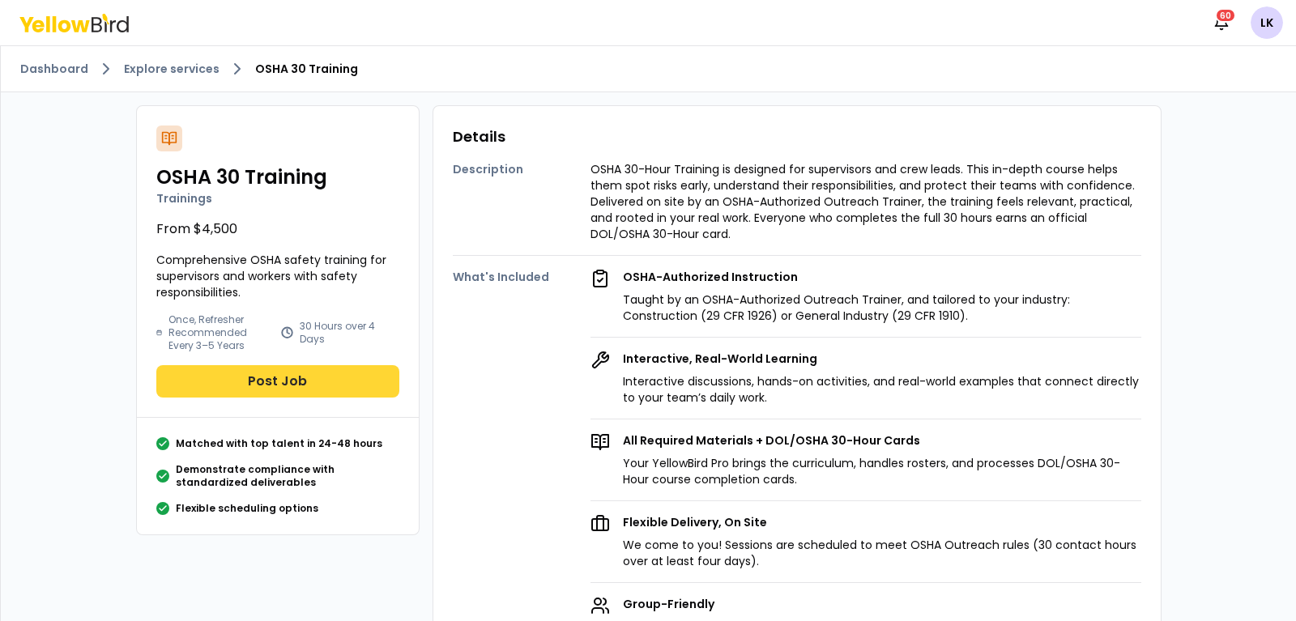
click at [309, 374] on button "Post Job" at bounding box center [277, 381] width 243 height 32
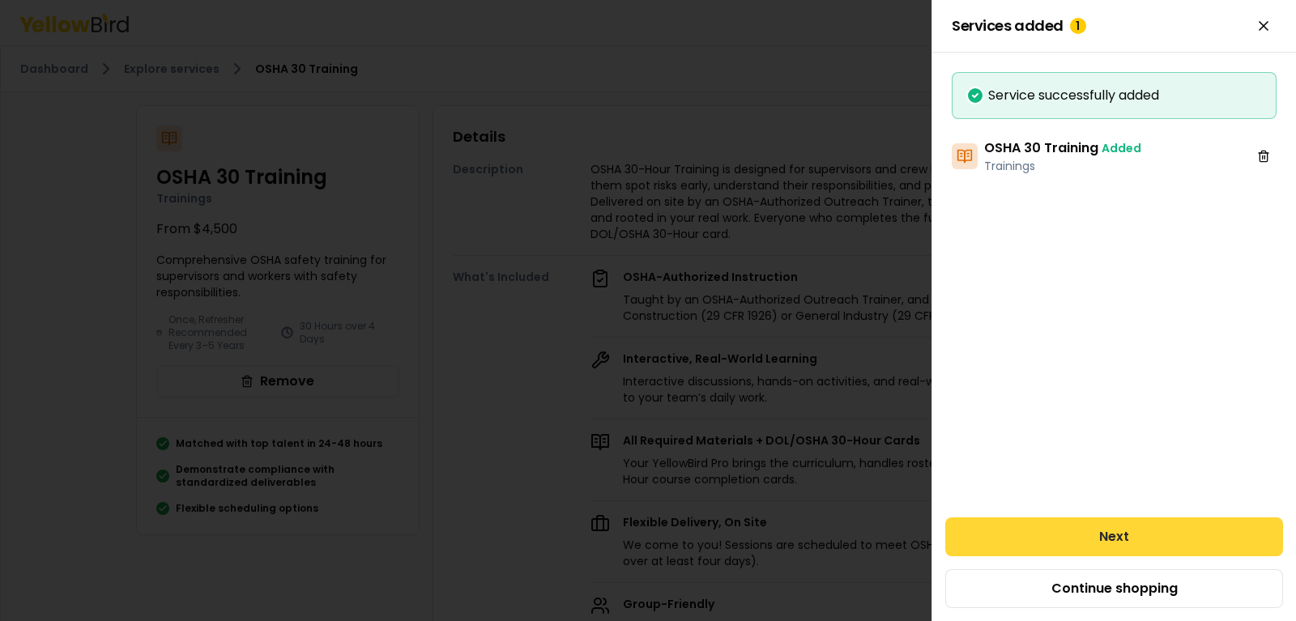
click at [960, 534] on button "Next" at bounding box center [1114, 537] width 338 height 39
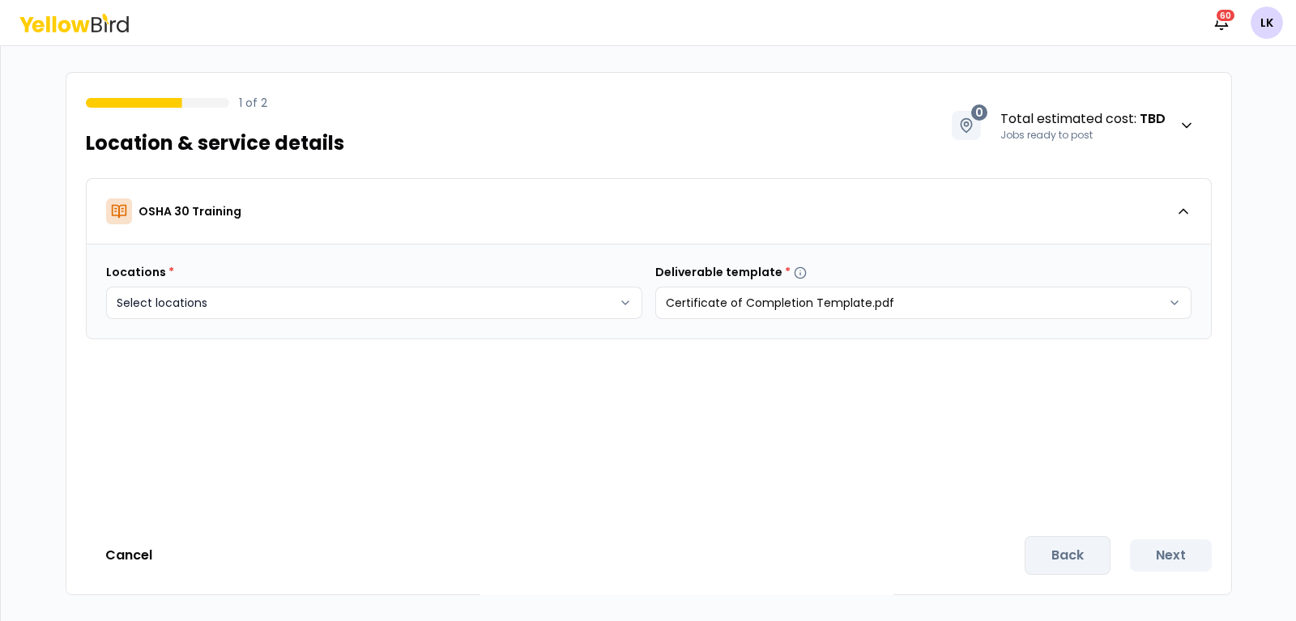
click at [618, 301] on body "Notifications 60 LK 1 of 2 Location & service details 0 Total estimated cost : …" at bounding box center [648, 310] width 1296 height 621
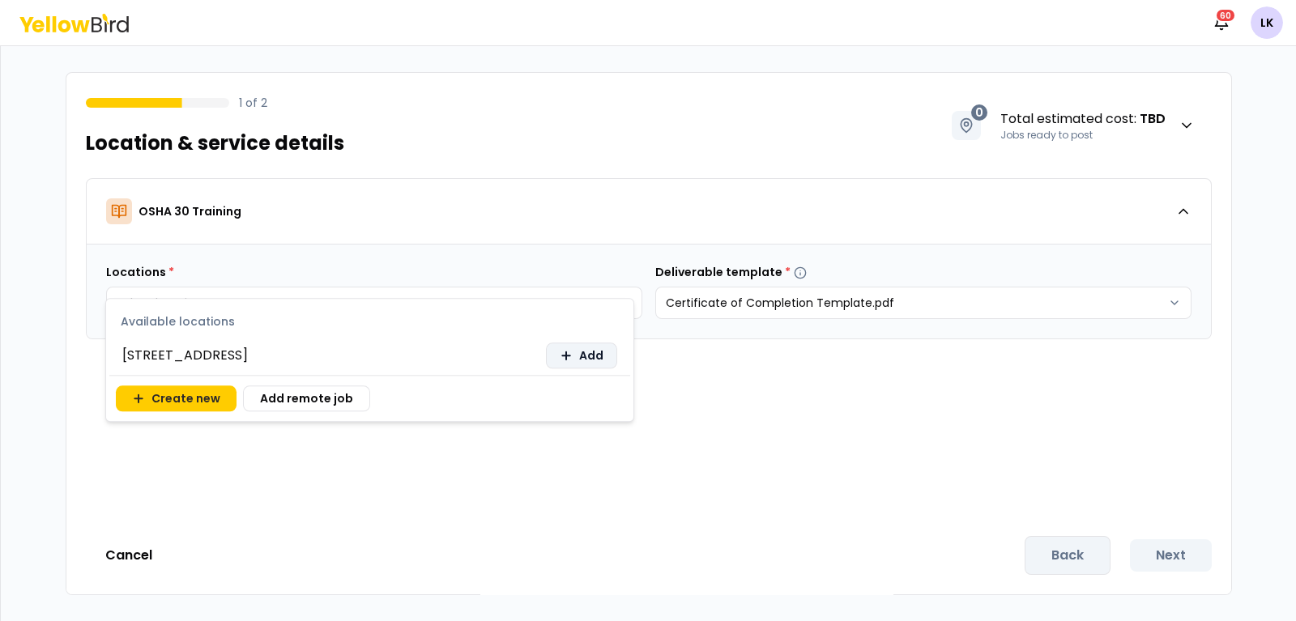
click at [603, 348] on span "Add" at bounding box center [591, 356] width 24 height 16
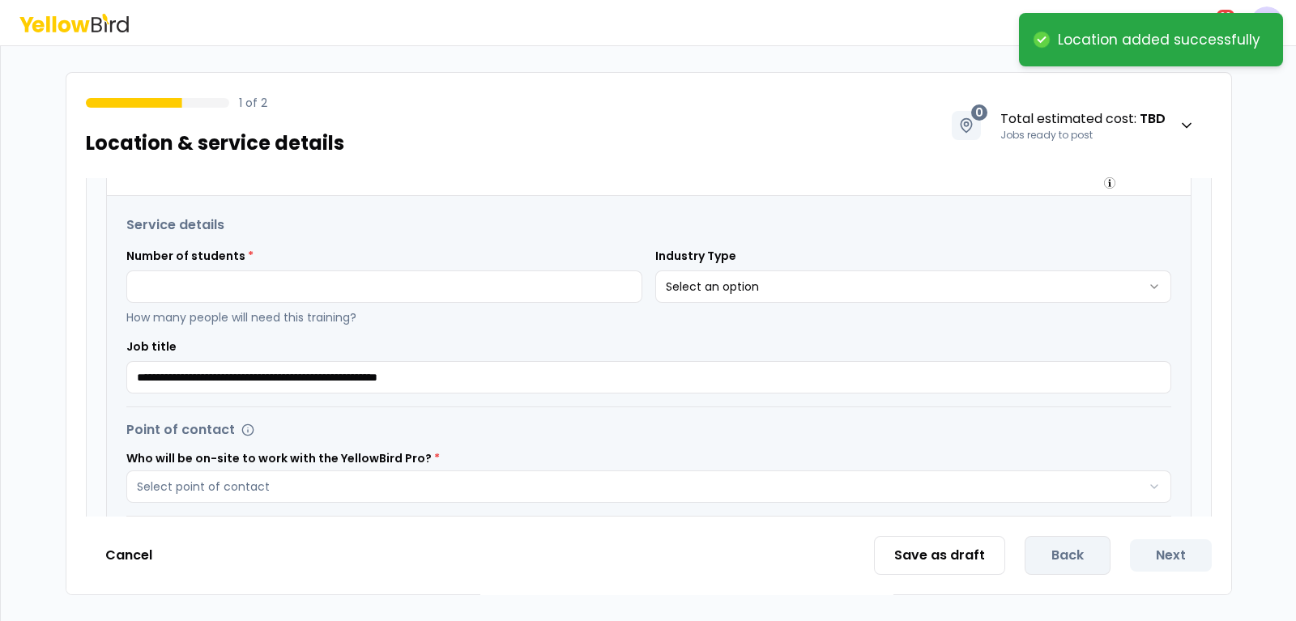
scroll to position [202, 0]
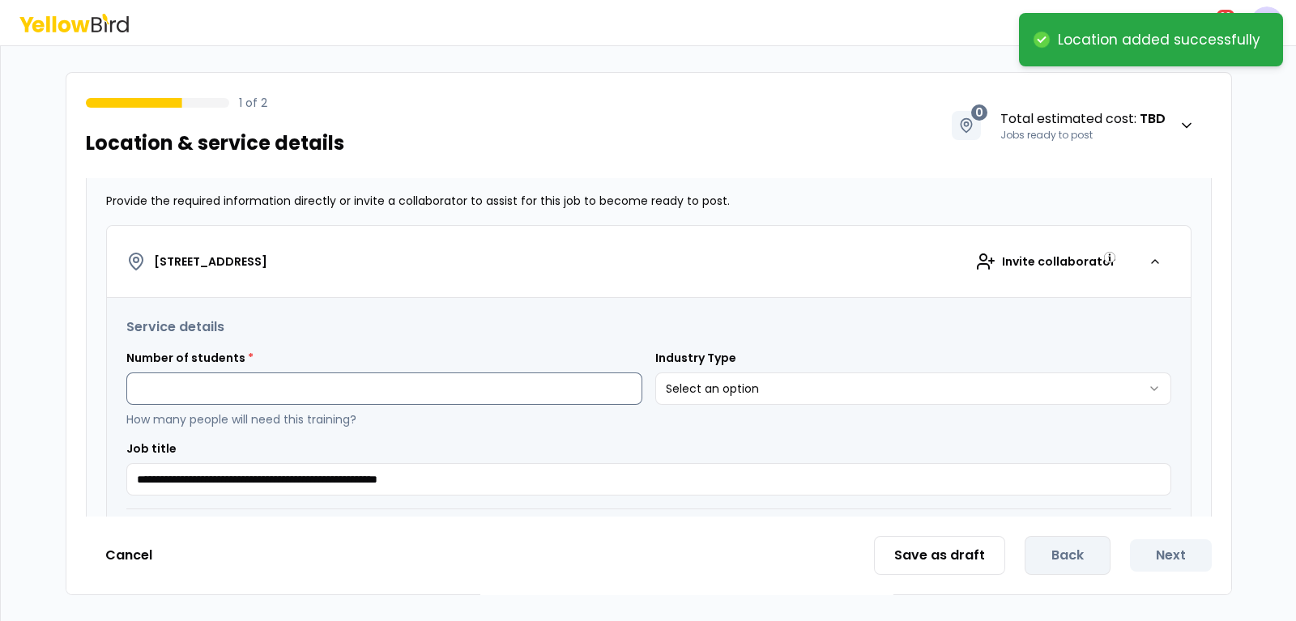
click at [552, 390] on input at bounding box center [384, 389] width 516 height 32
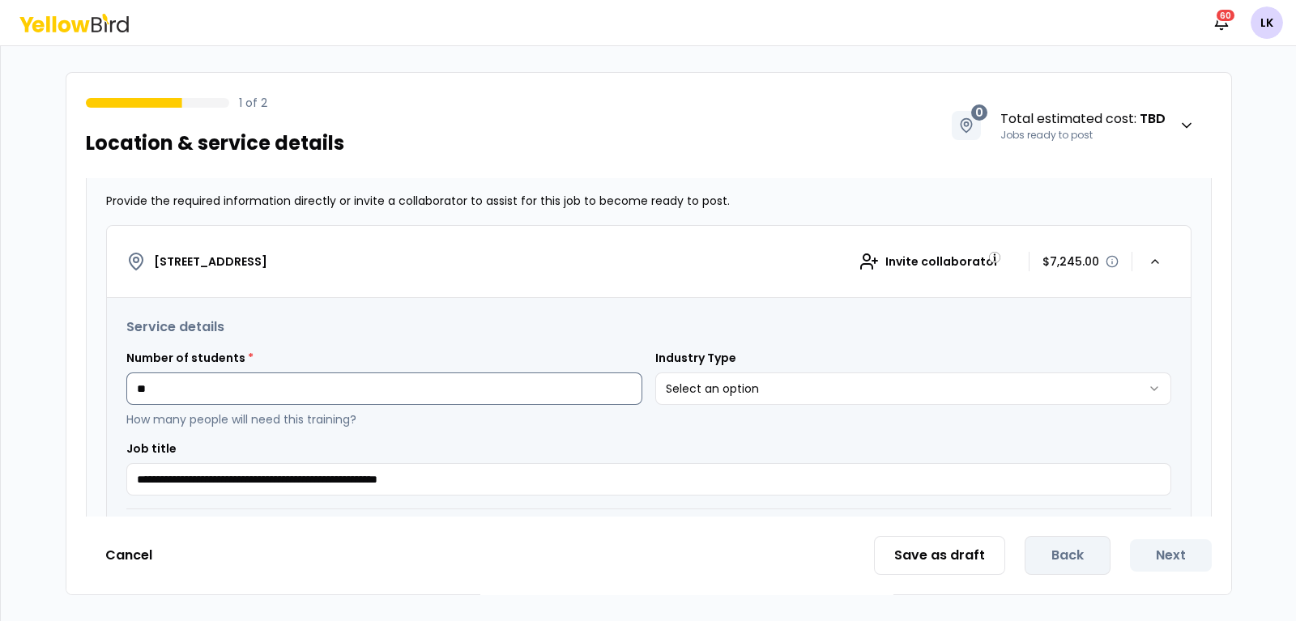
click at [211, 387] on input "**" at bounding box center [384, 389] width 516 height 32
type input "*"
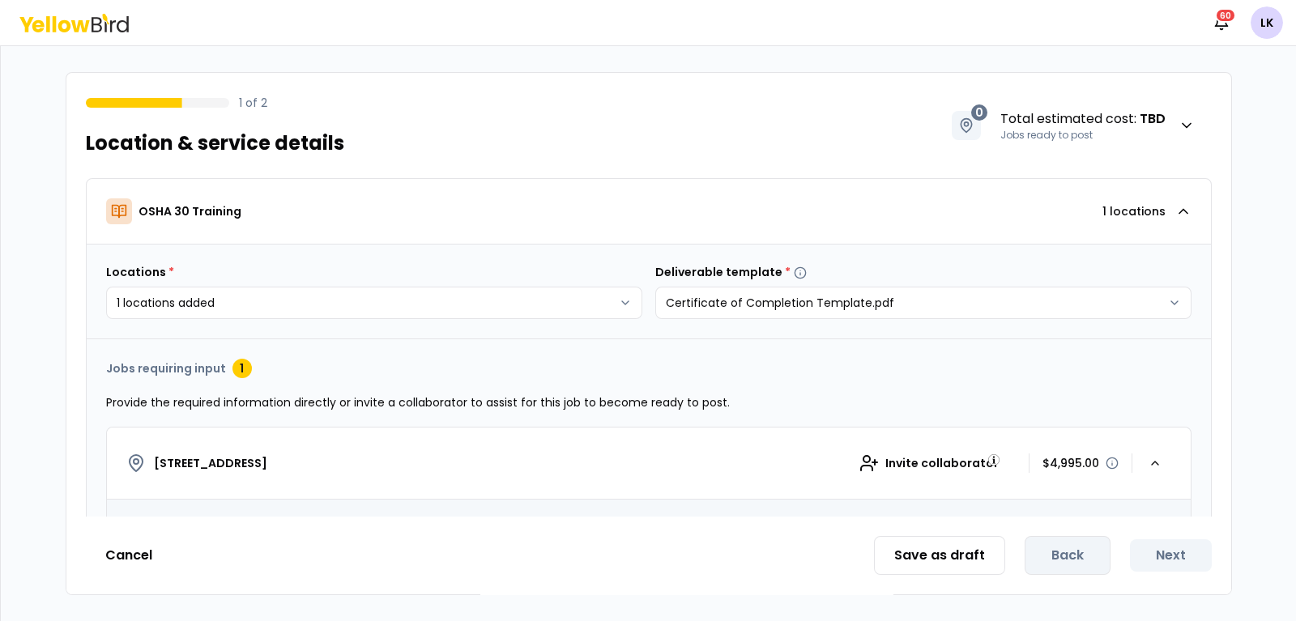
type input "**"
